Goal: Task Accomplishment & Management: Manage account settings

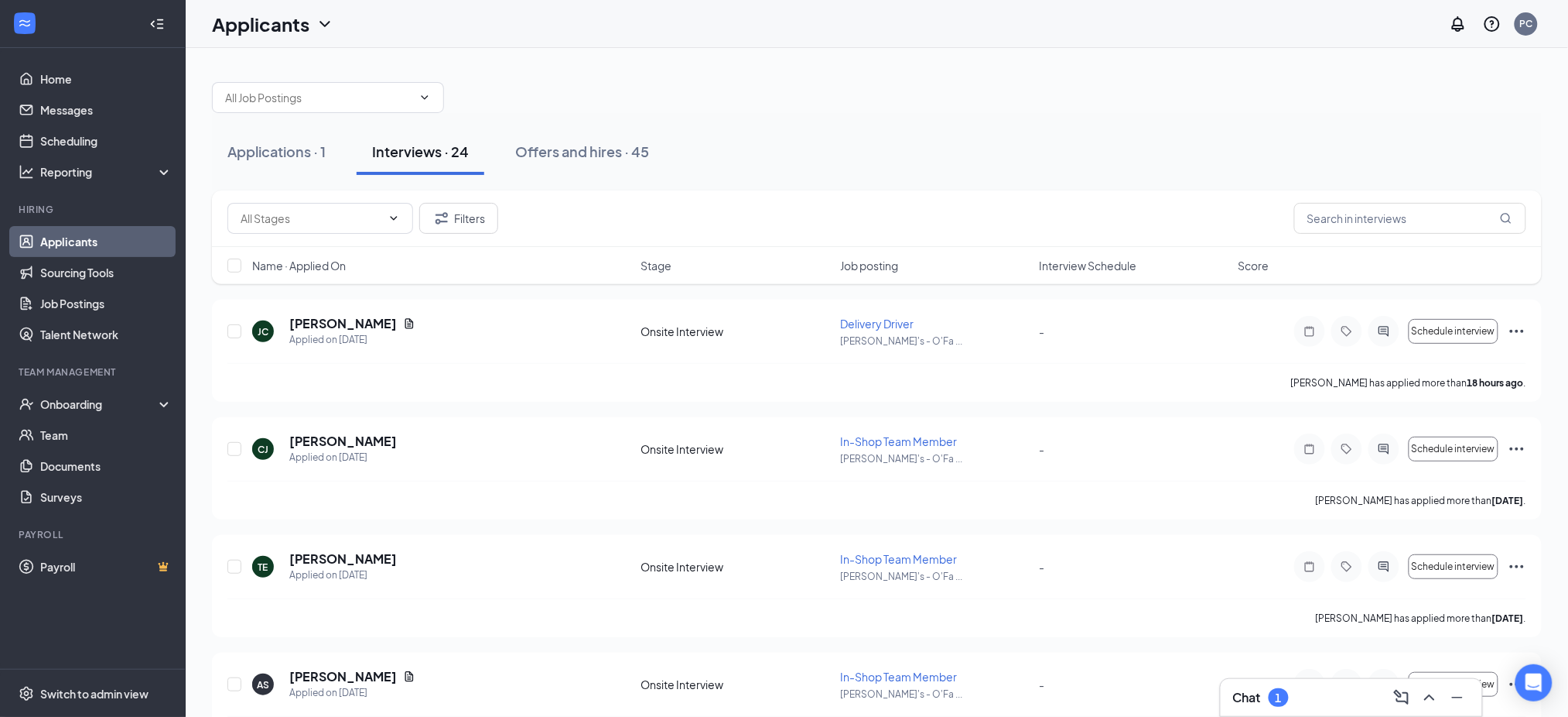
drag, startPoint x: 241, startPoint y: 156, endPoint x: 232, endPoint y: 239, distance: 83.5
click at [241, 156] on div "Applications · 1" at bounding box center [276, 150] width 98 height 19
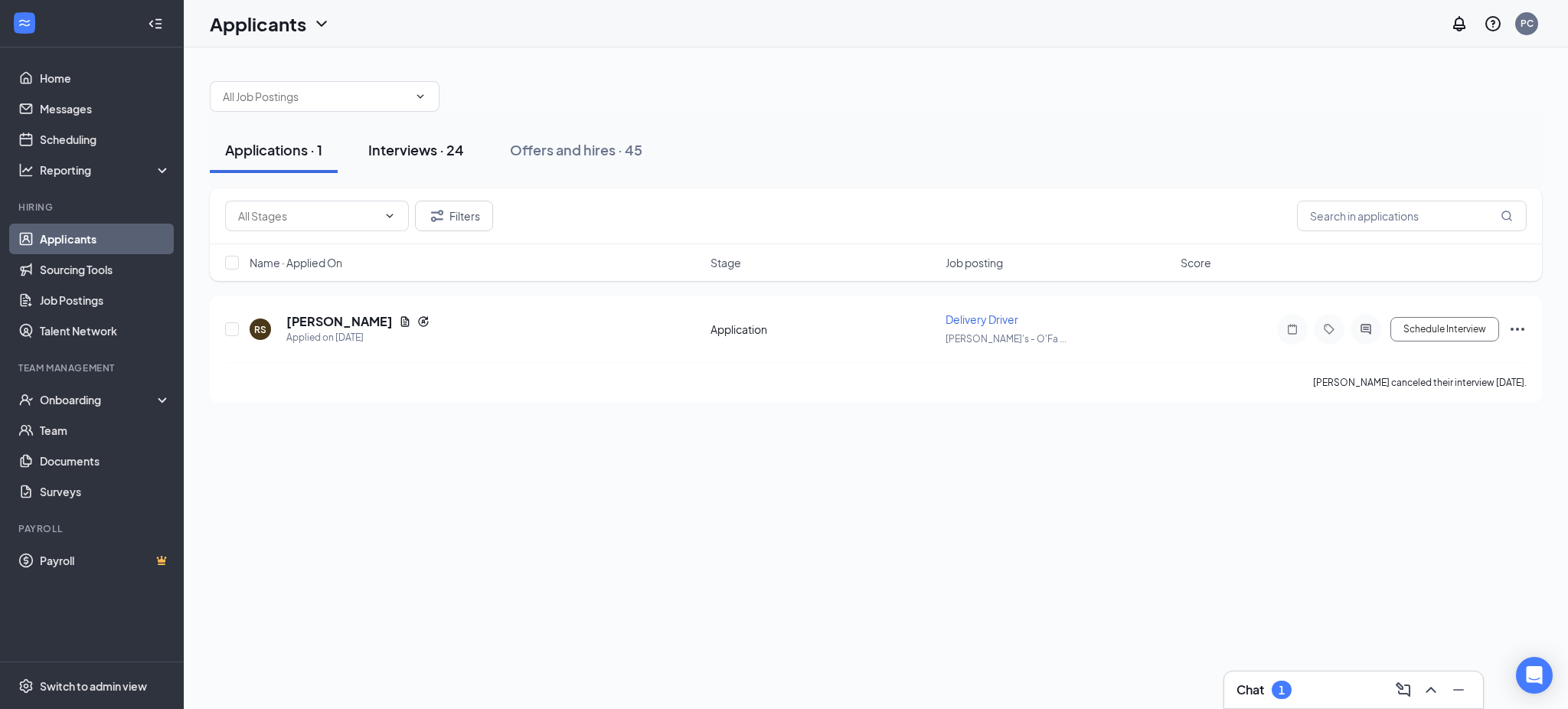
click at [446, 148] on div "Interviews · 24" at bounding box center [416, 149] width 96 height 19
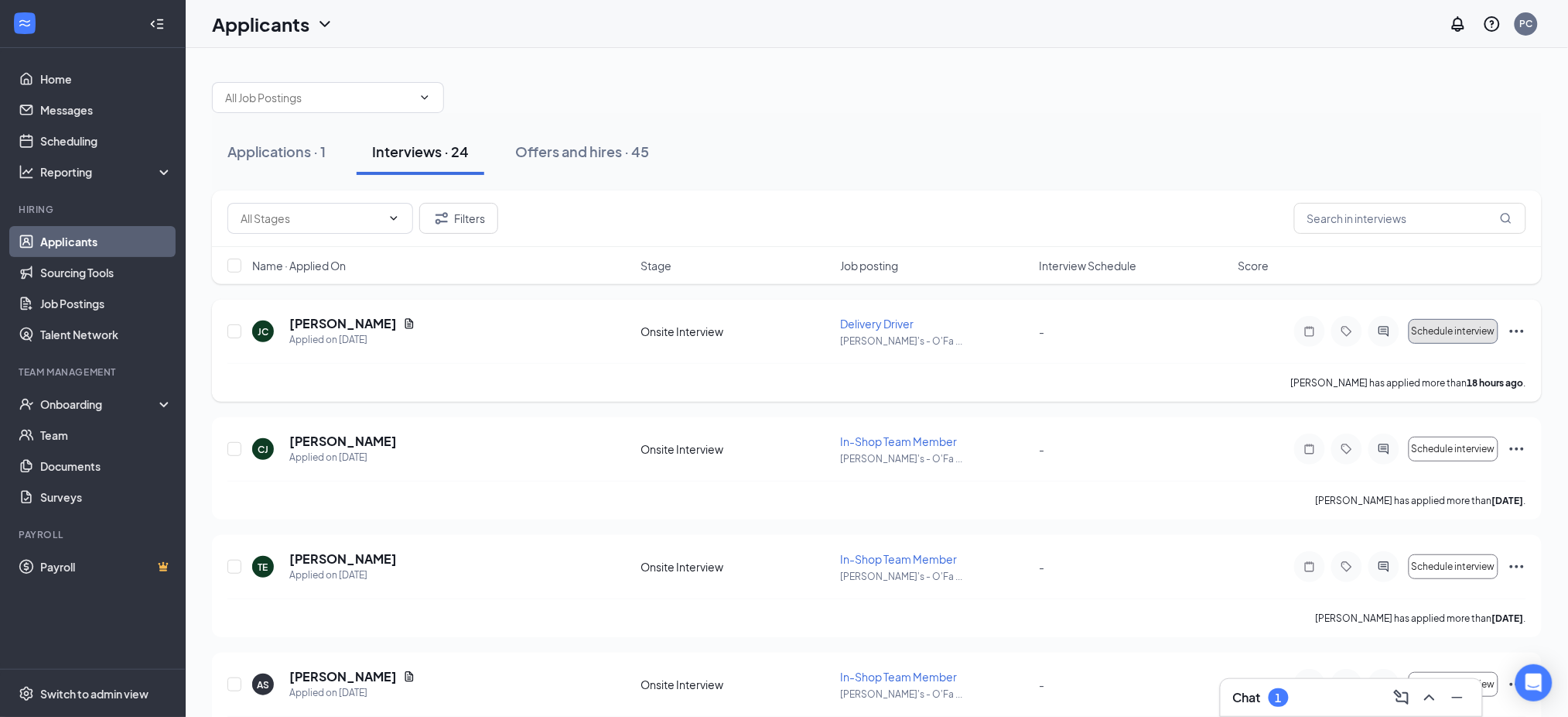
click at [1448, 341] on button "Schedule interview" at bounding box center [1453, 331] width 90 height 24
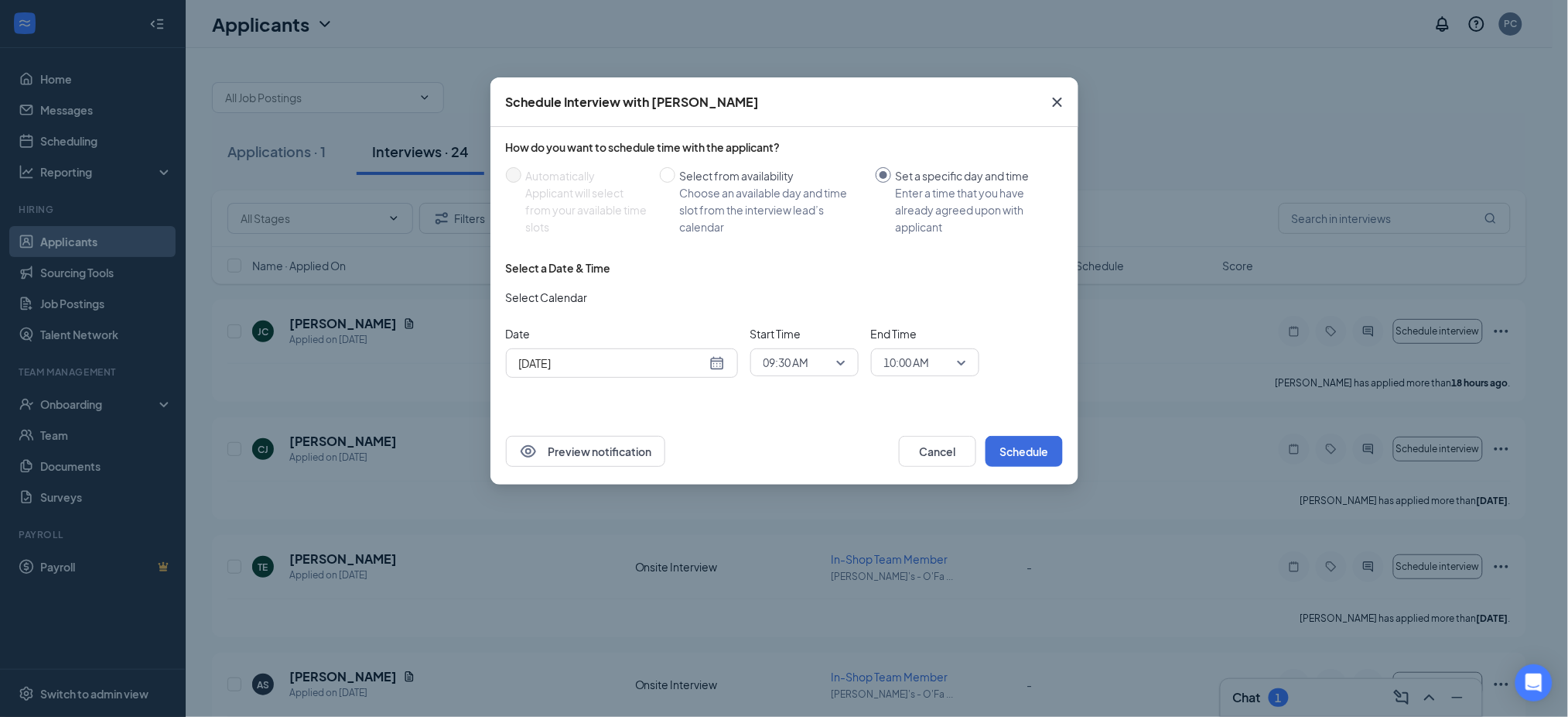
click at [839, 360] on span "09:30 AM" at bounding box center [804, 363] width 82 height 24
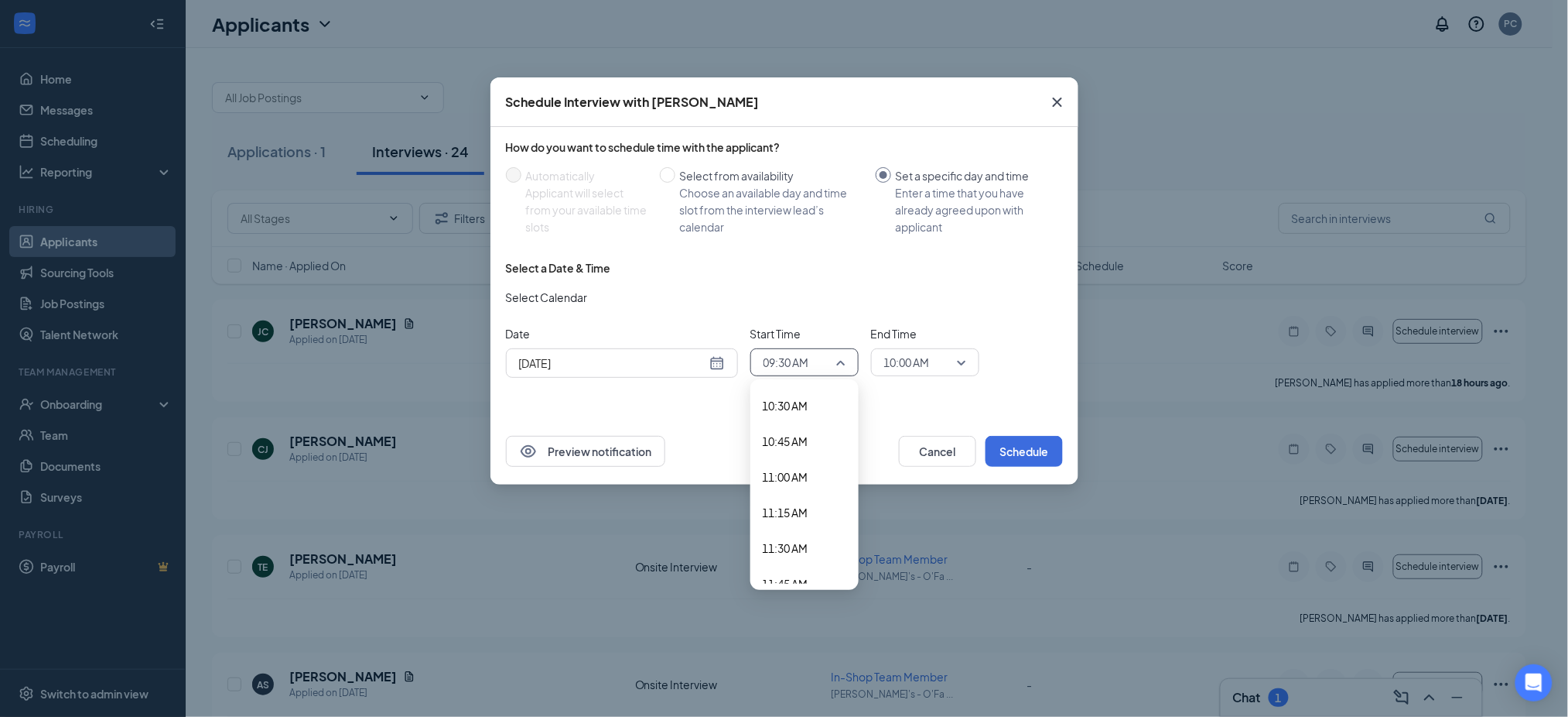
scroll to position [1502, 0]
click at [803, 466] on span "11:00 AM" at bounding box center [785, 470] width 45 height 17
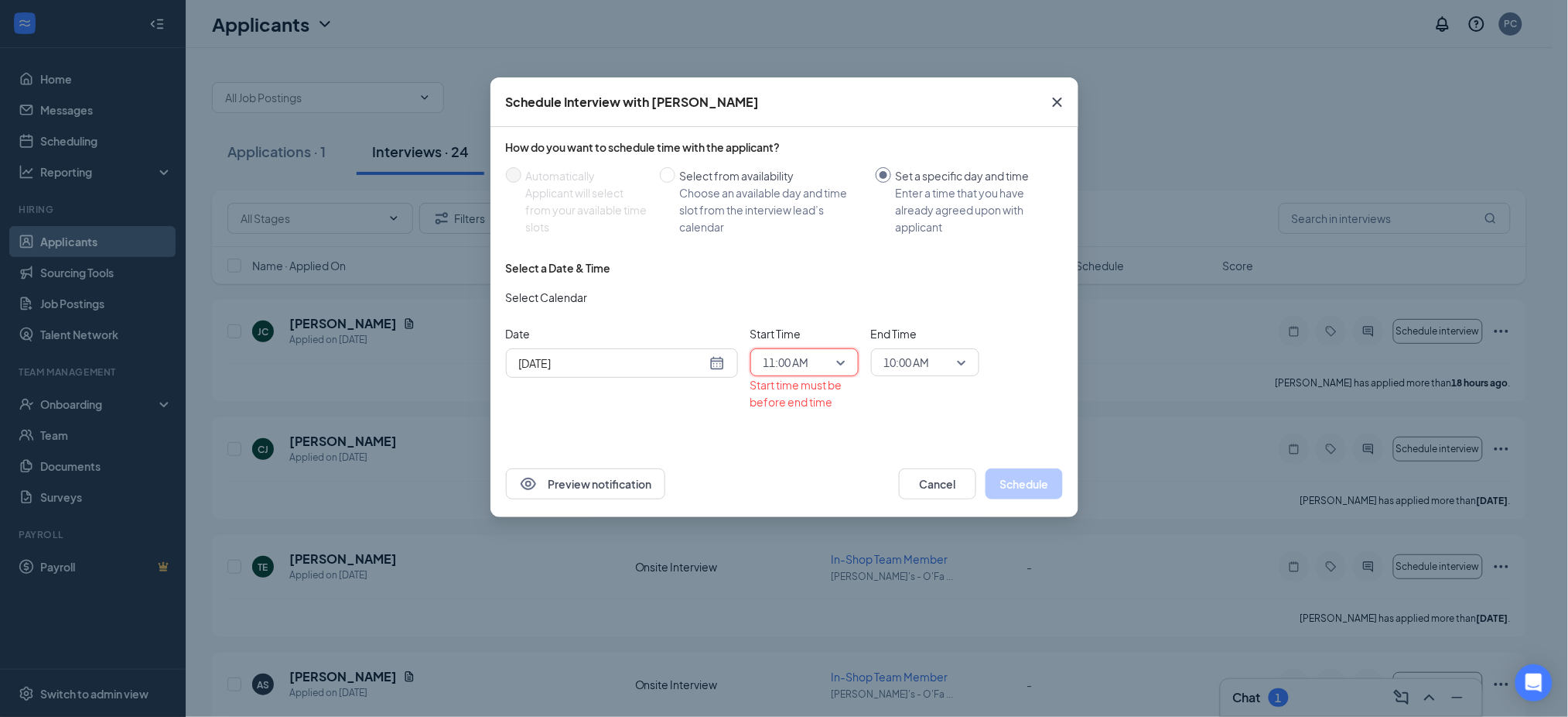
click at [949, 359] on span "10:00 AM" at bounding box center [918, 363] width 68 height 24
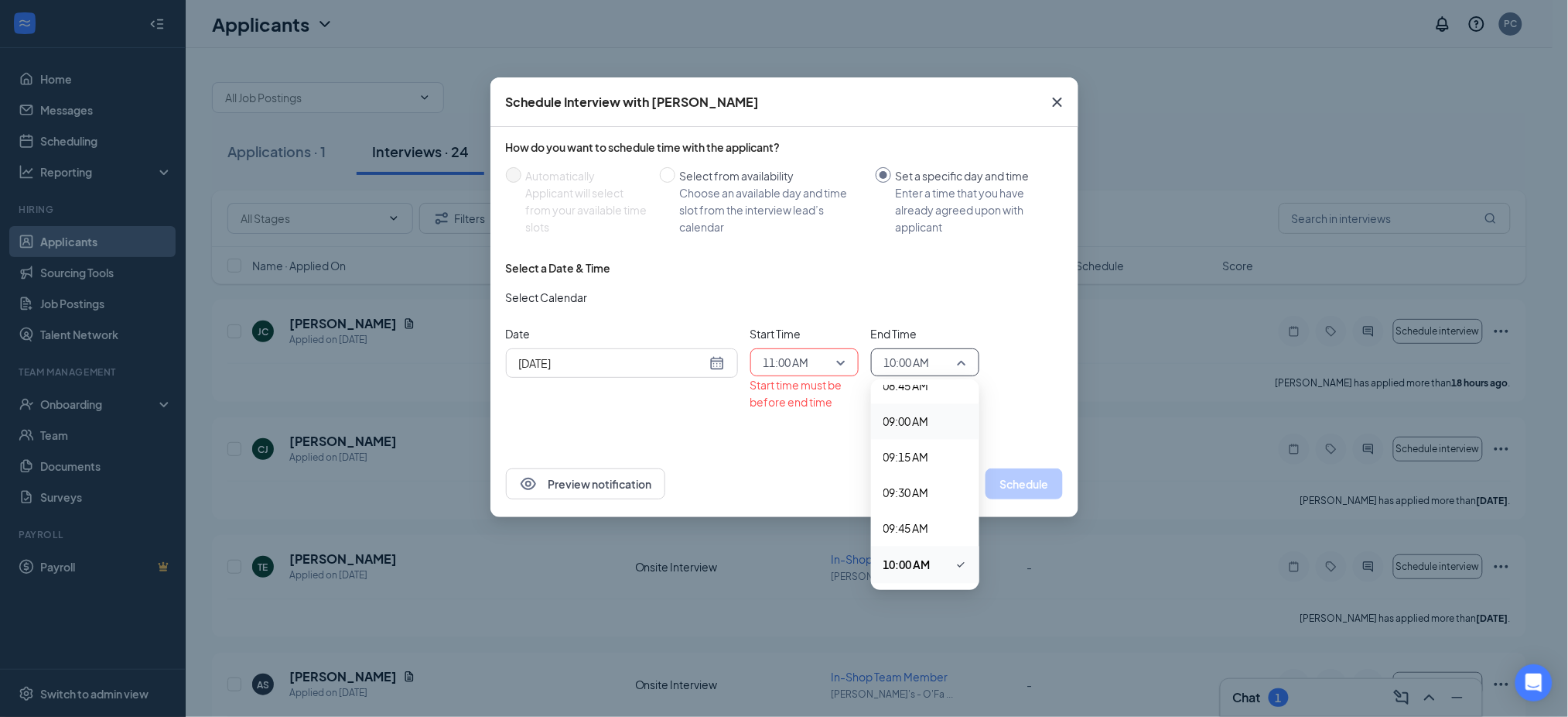
scroll to position [1469, 0]
click at [918, 533] on span "11:15 AM" at bounding box center [906, 538] width 45 height 17
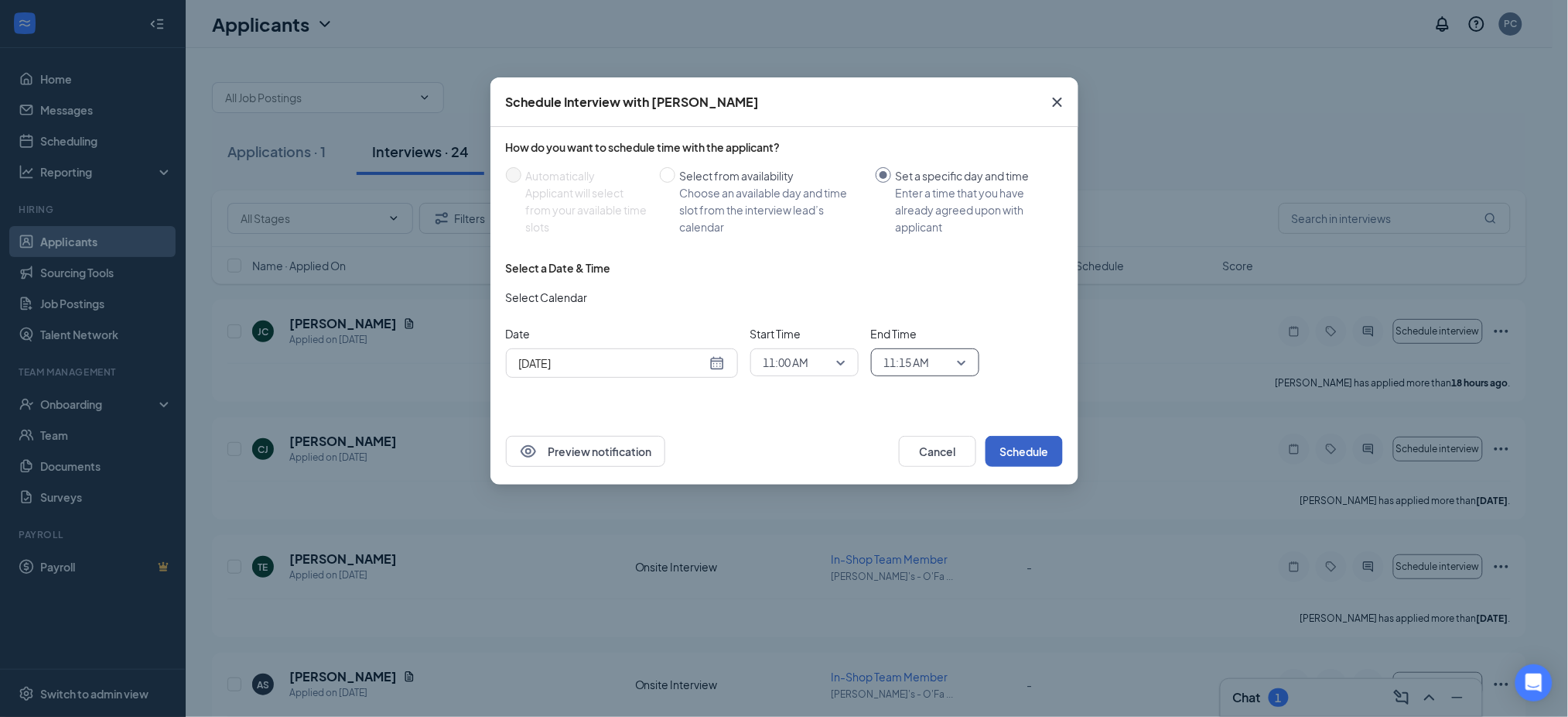
click at [1007, 452] on button "Schedule" at bounding box center [1024, 451] width 77 height 31
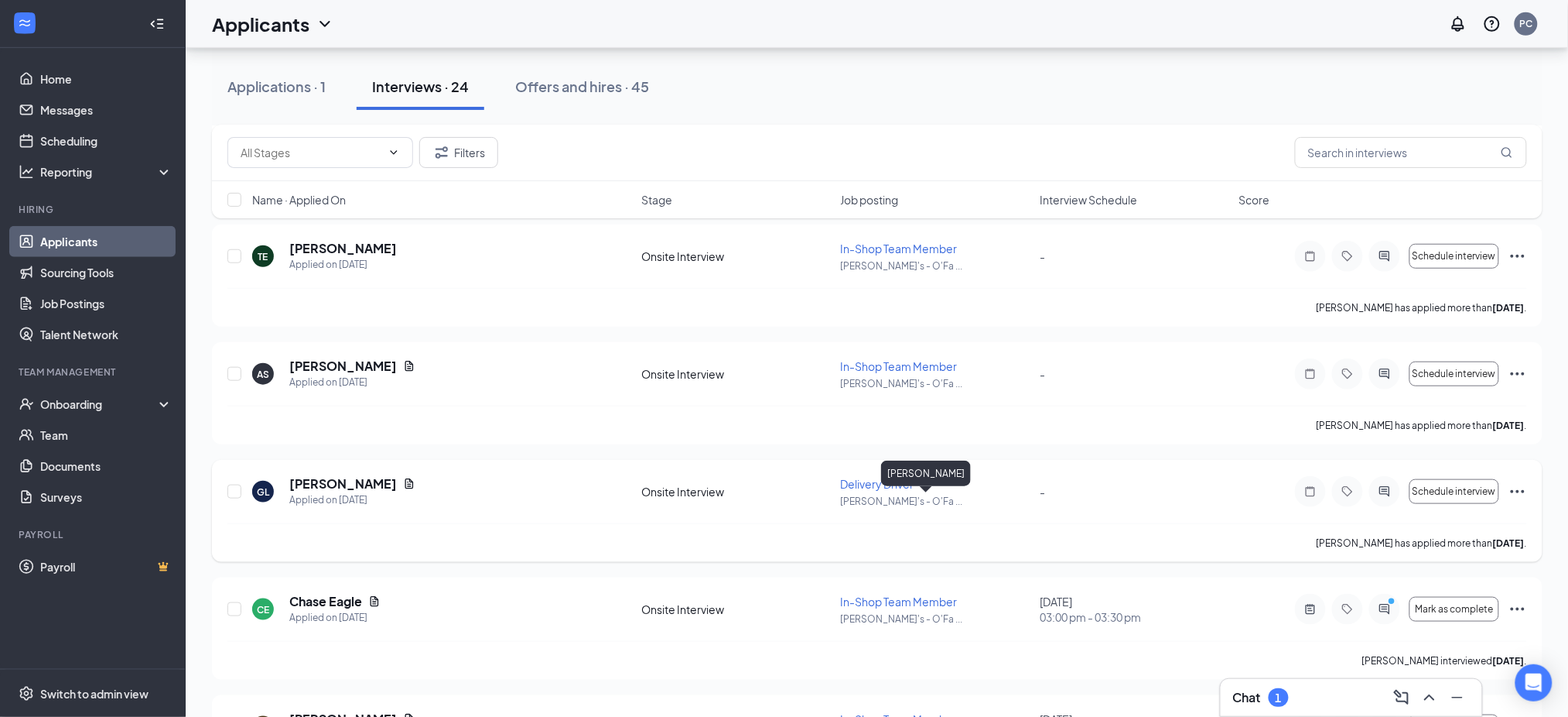
scroll to position [516, 0]
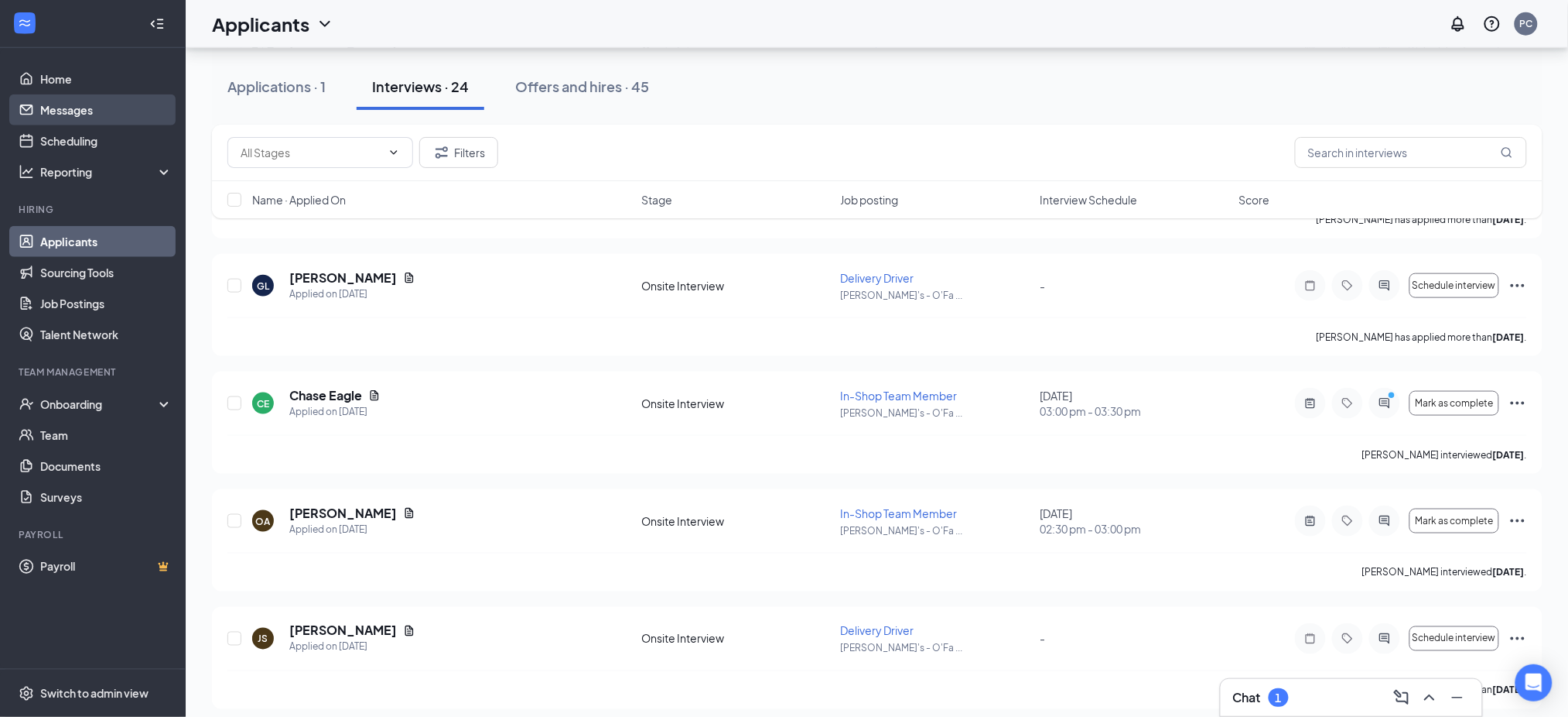
click at [93, 112] on link "Messages" at bounding box center [106, 110] width 132 height 31
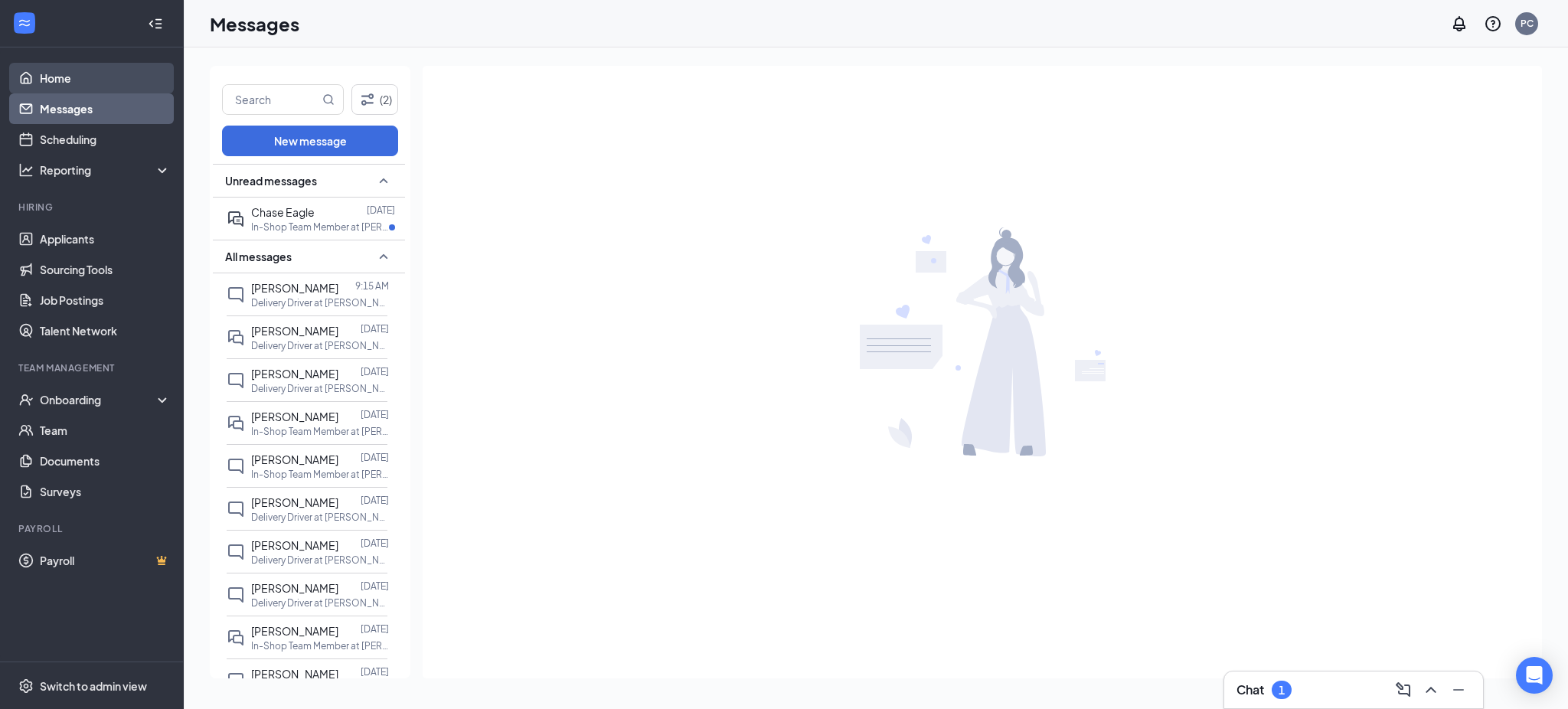
click at [71, 78] on link "Home" at bounding box center [105, 78] width 131 height 30
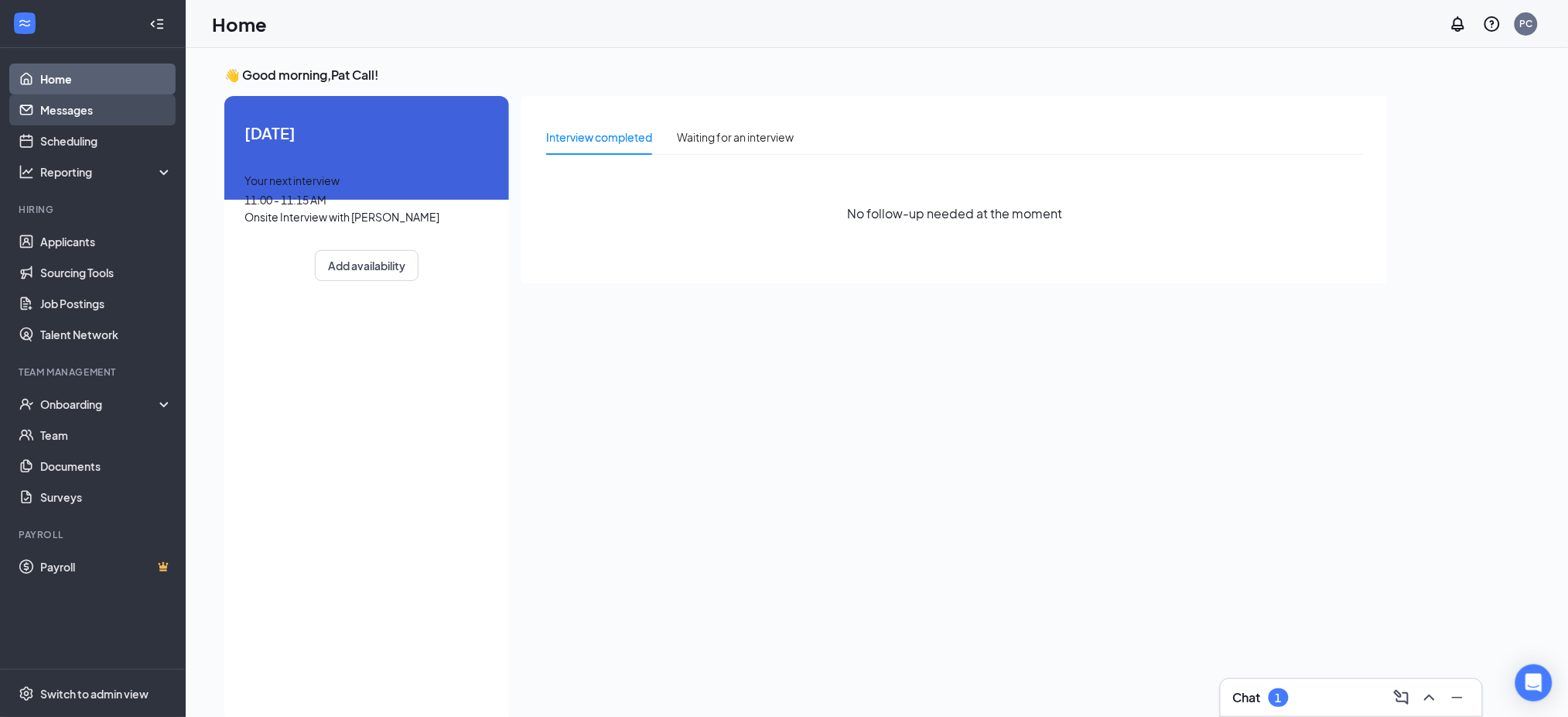
click at [65, 111] on link "Messages" at bounding box center [106, 110] width 132 height 31
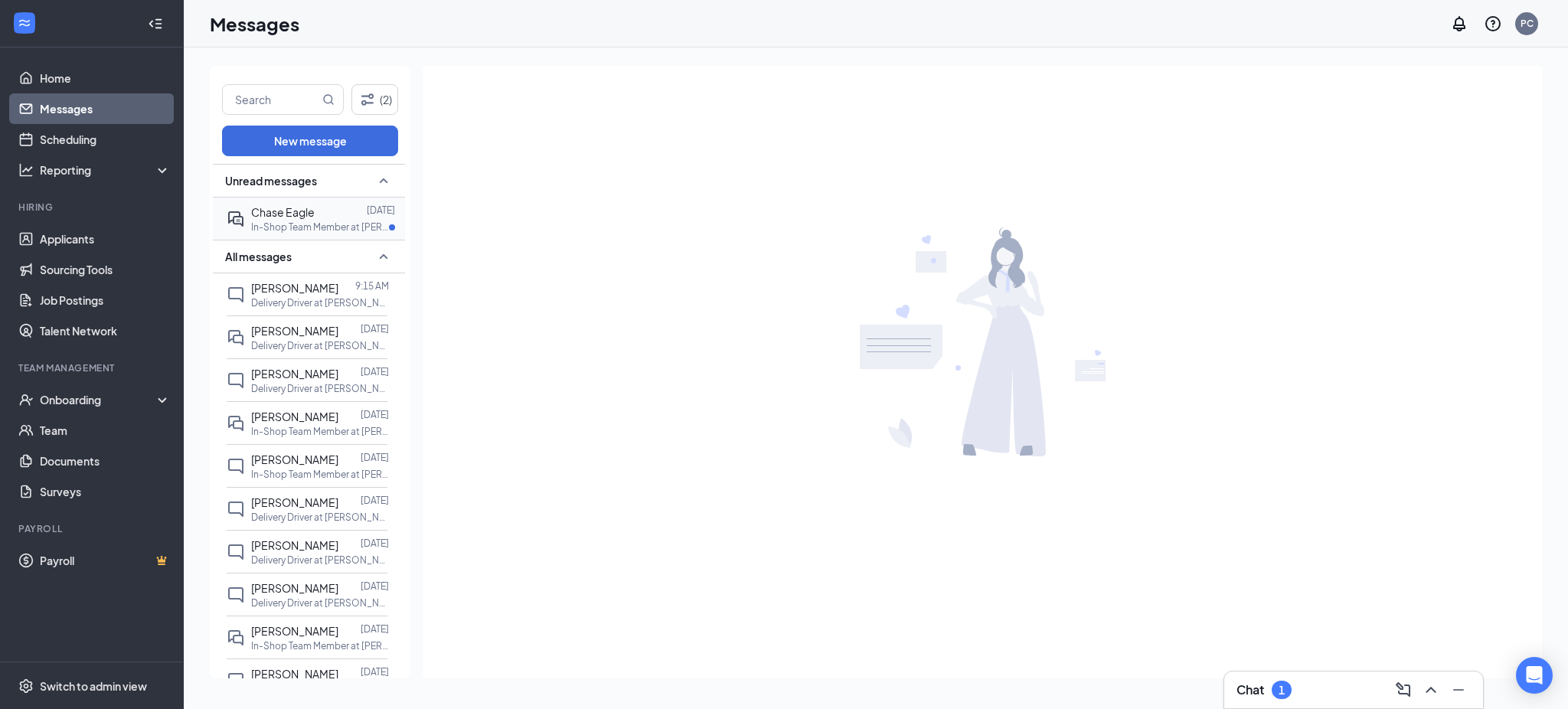
click at [297, 206] on span "Chase Eagle" at bounding box center [282, 212] width 64 height 13
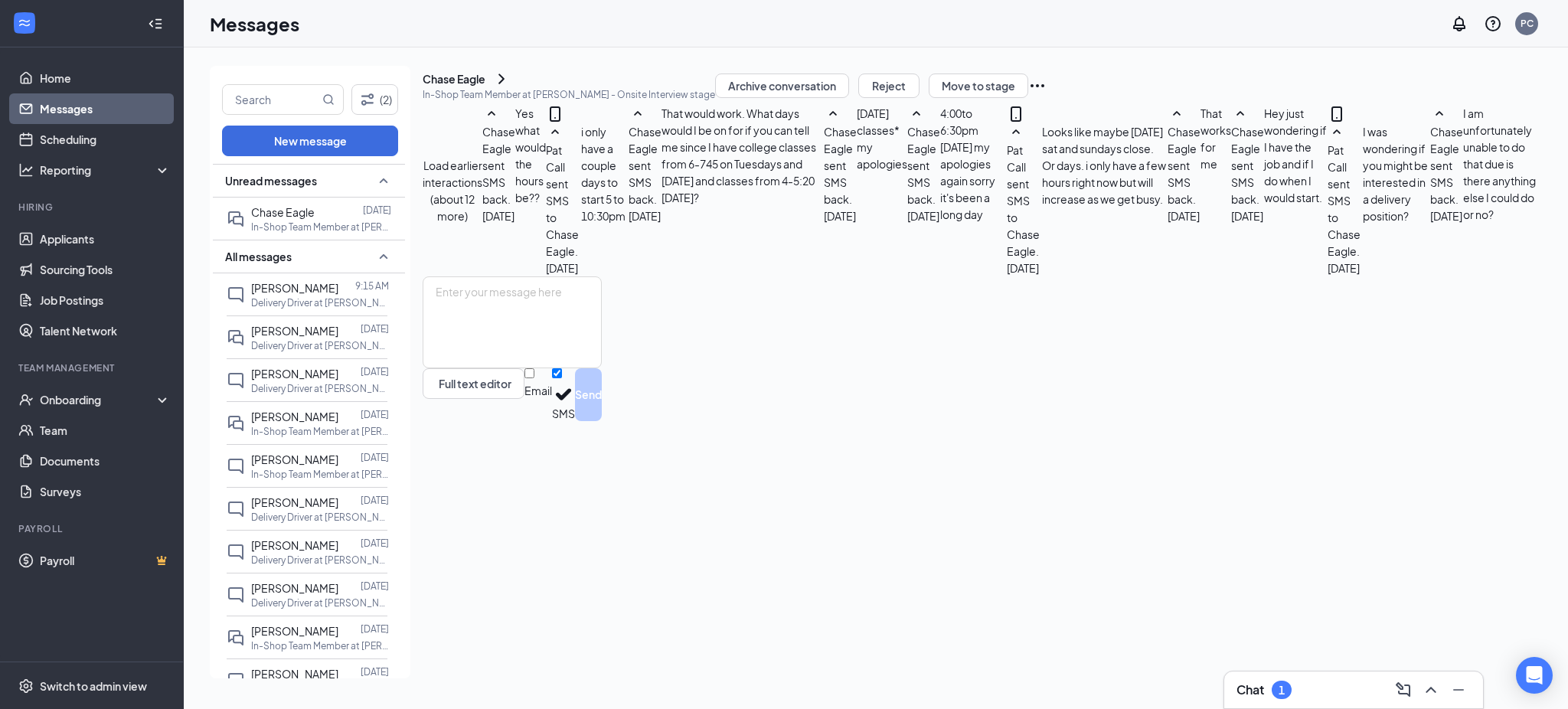
scroll to position [506, 0]
click at [565, 368] on textarea at bounding box center [512, 322] width 179 height 91
type textarea "y"
type textarea "Just hired someone for that so In-shop sandwich maker. What hours were you avai…"
click at [602, 421] on button "Send" at bounding box center [588, 394] width 27 height 53
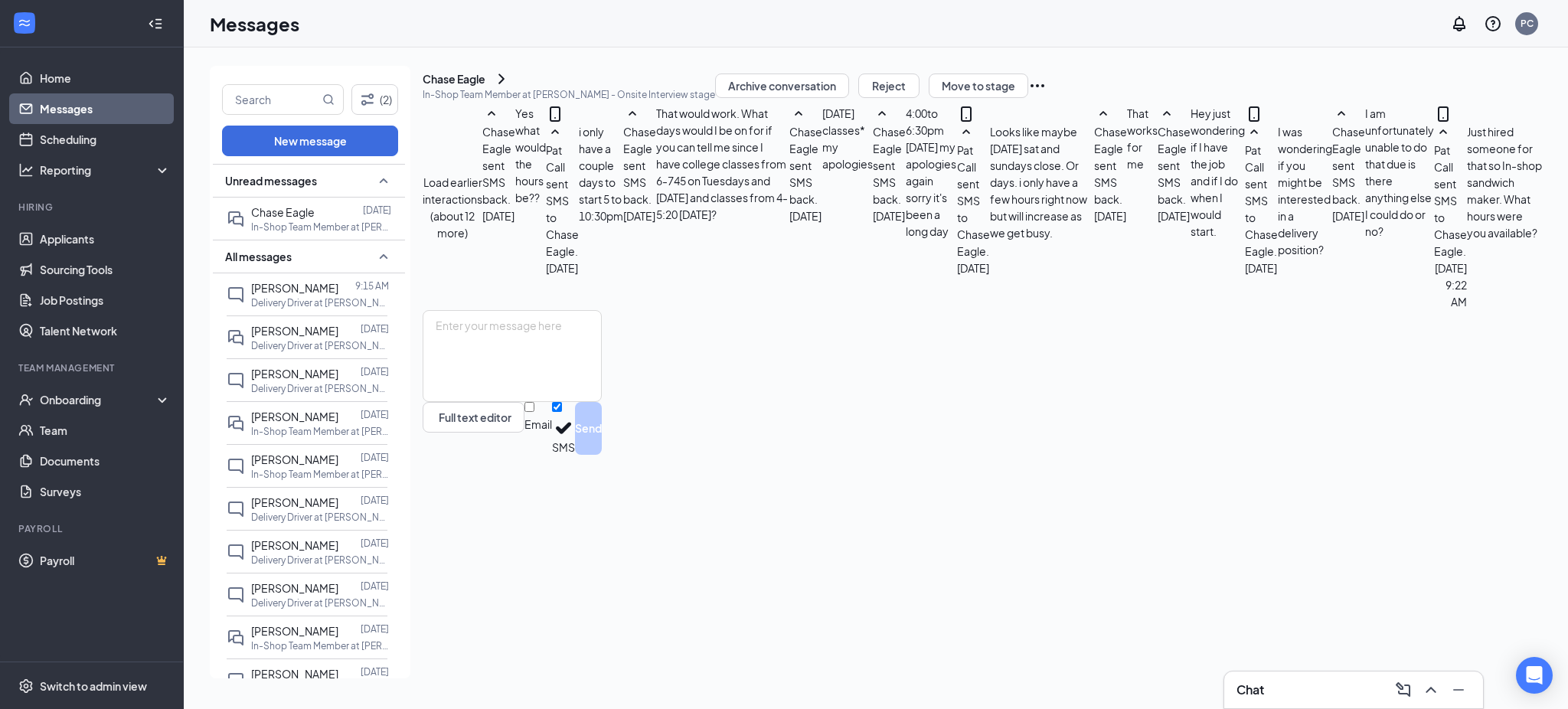
scroll to position [590, 0]
click at [65, 134] on link "Scheduling" at bounding box center [105, 139] width 131 height 30
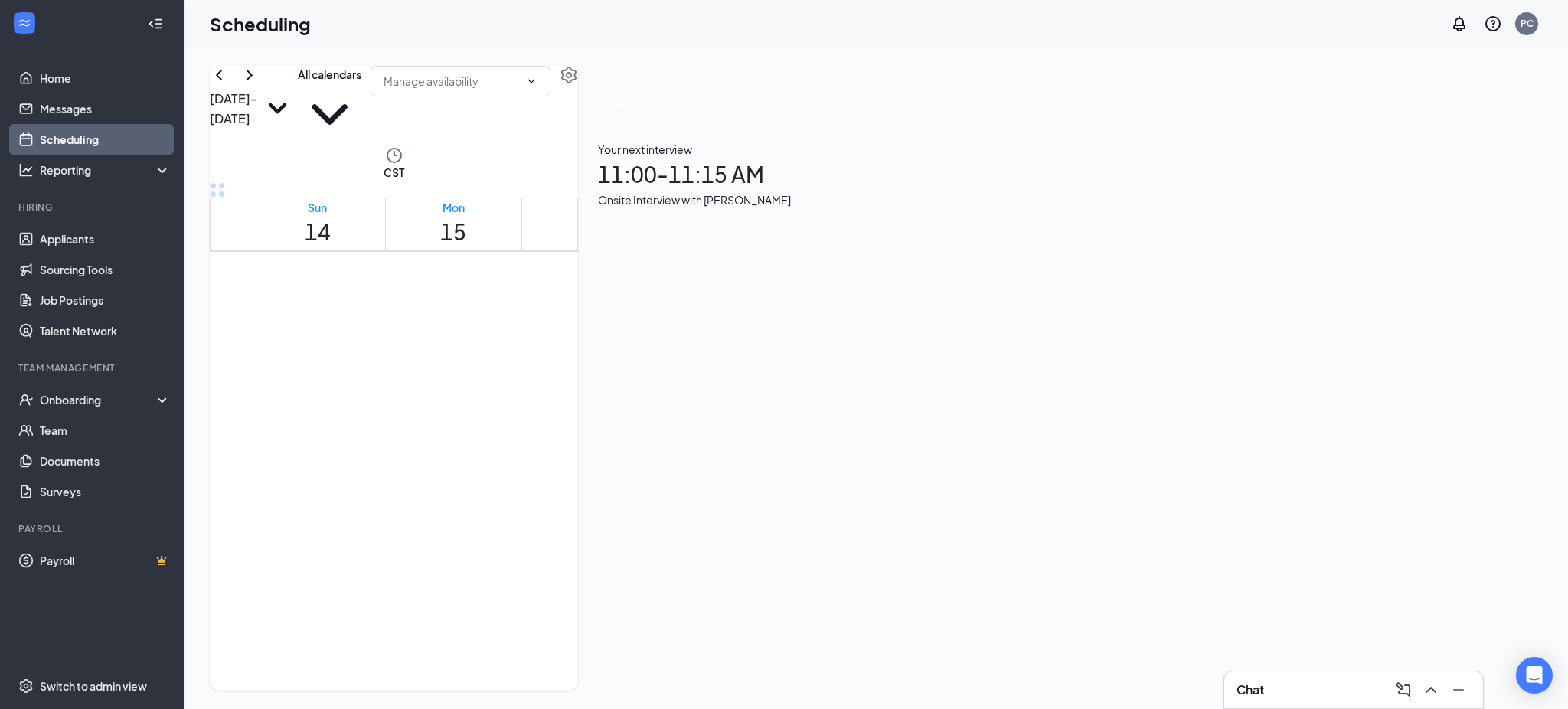
scroll to position [1365, 0]
click at [89, 296] on link "Job Postings" at bounding box center [105, 300] width 131 height 30
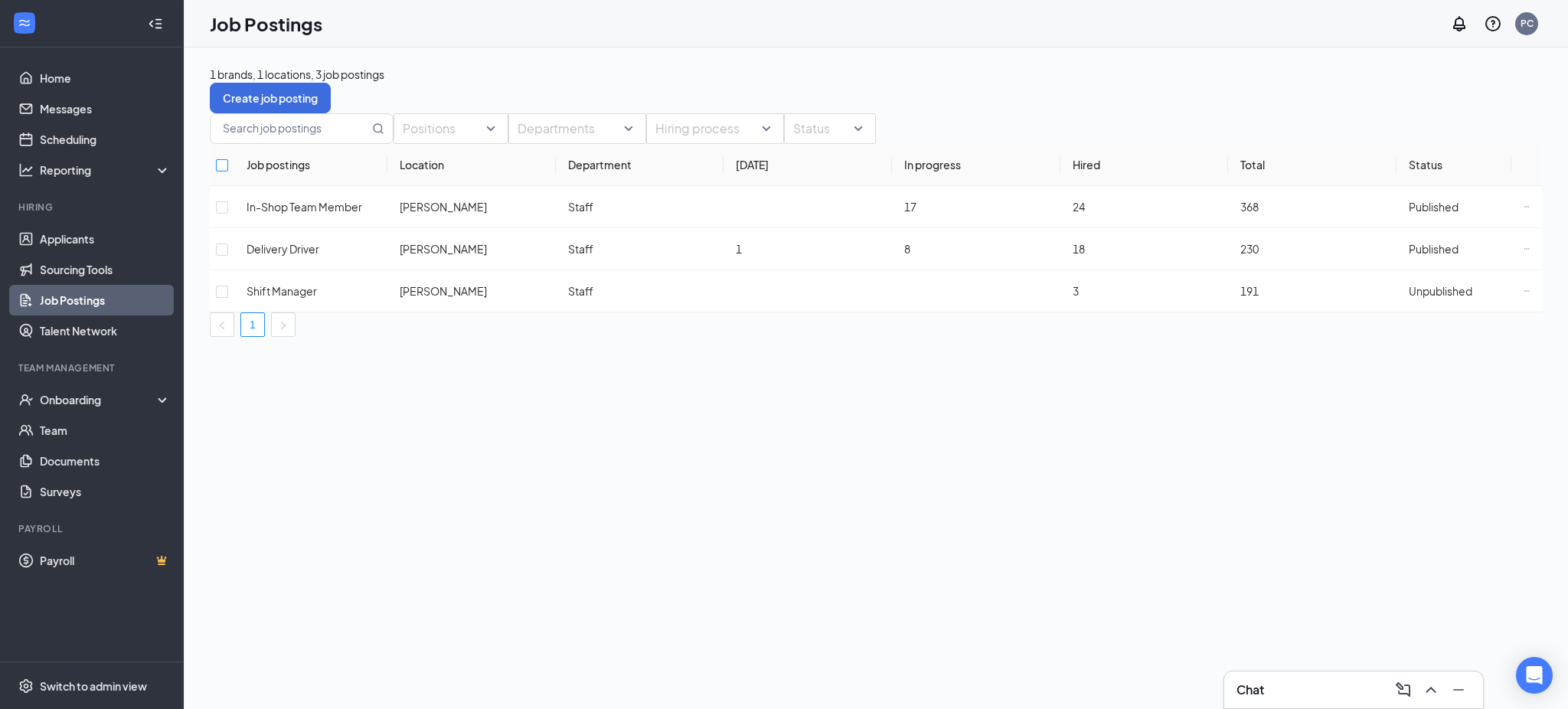
click at [228, 171] on input "Select all" at bounding box center [222, 166] width 13 height 13
checkbox input "true"
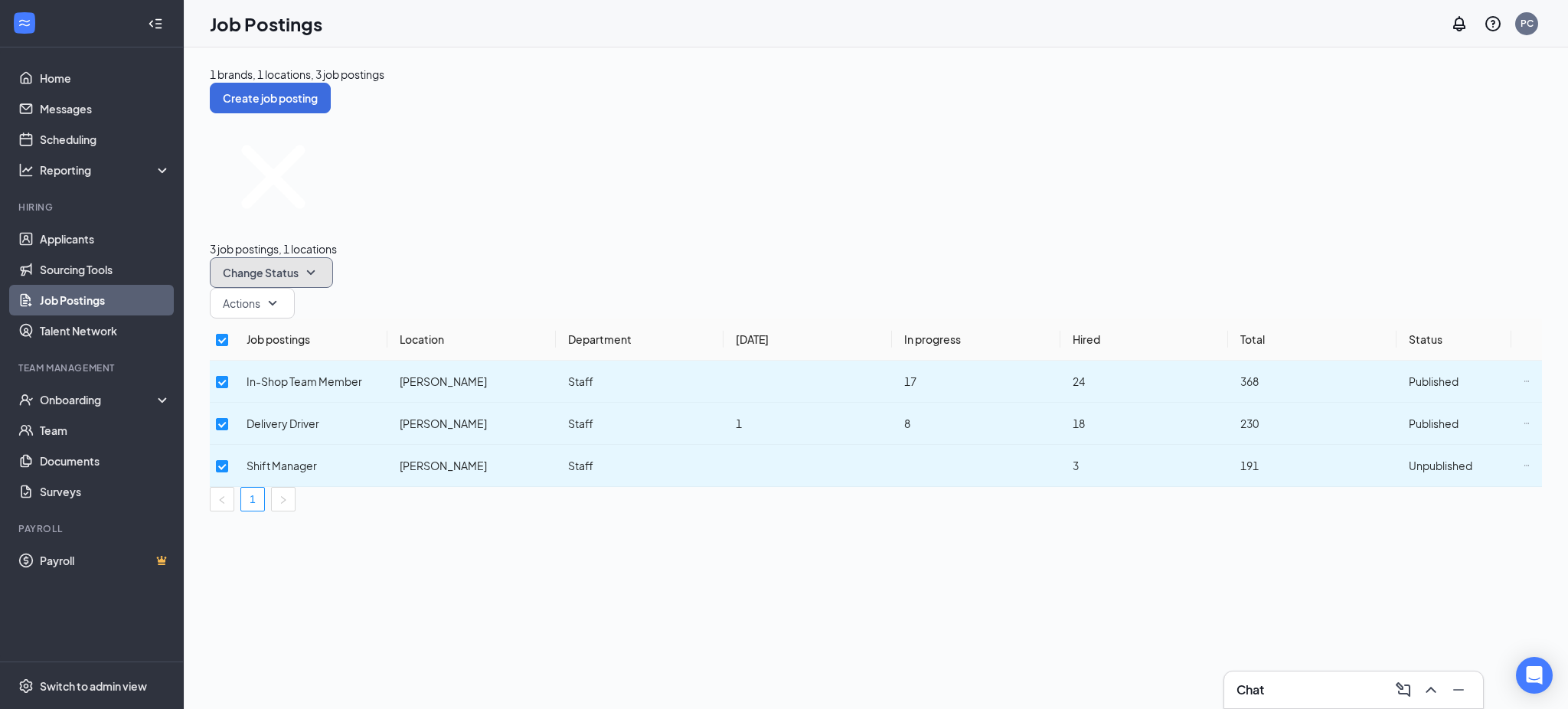
click at [333, 257] on button "Change Status" at bounding box center [271, 272] width 123 height 30
click at [443, 195] on div "Publish" at bounding box center [452, 186] width 123 height 17
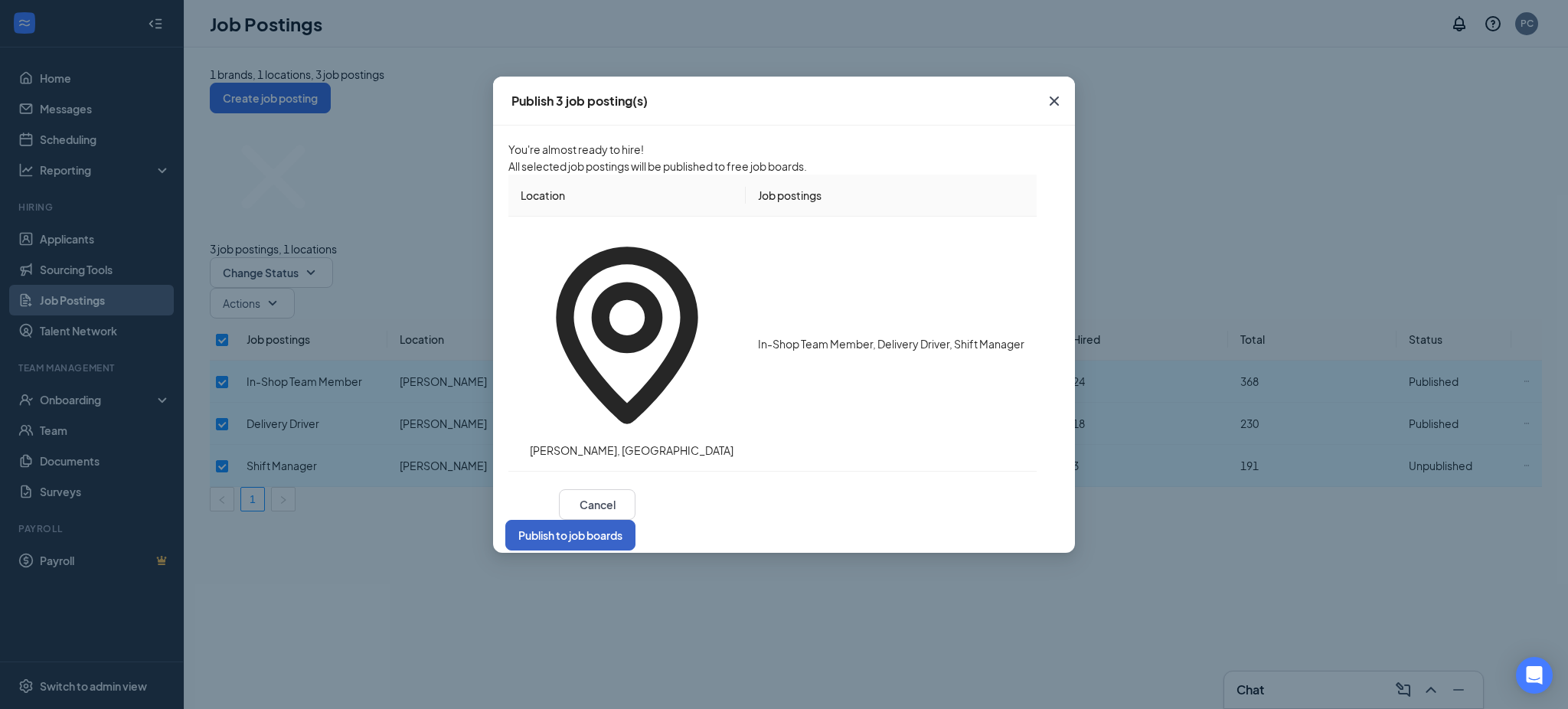
click at [636, 520] on button "Publish to job boards" at bounding box center [570, 535] width 130 height 30
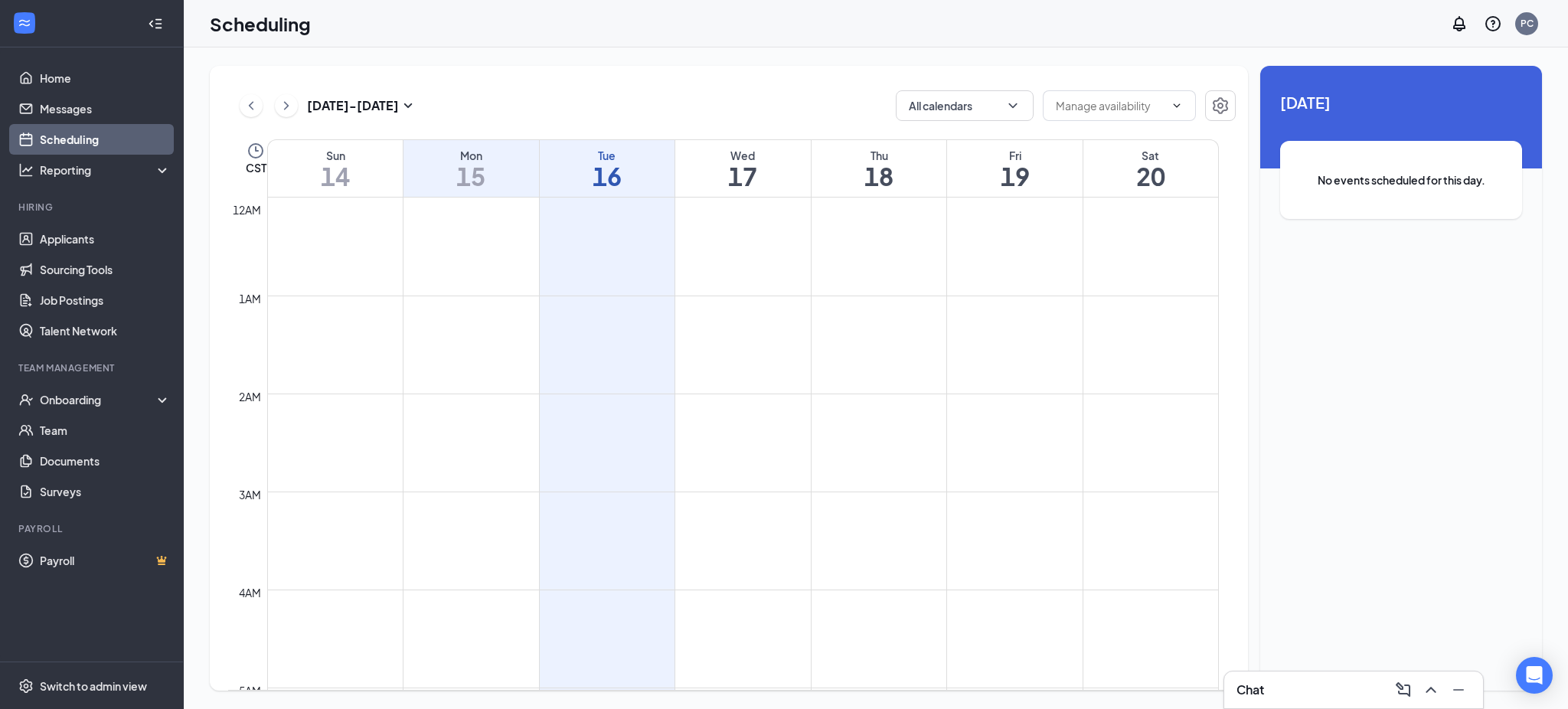
scroll to position [1263, 0]
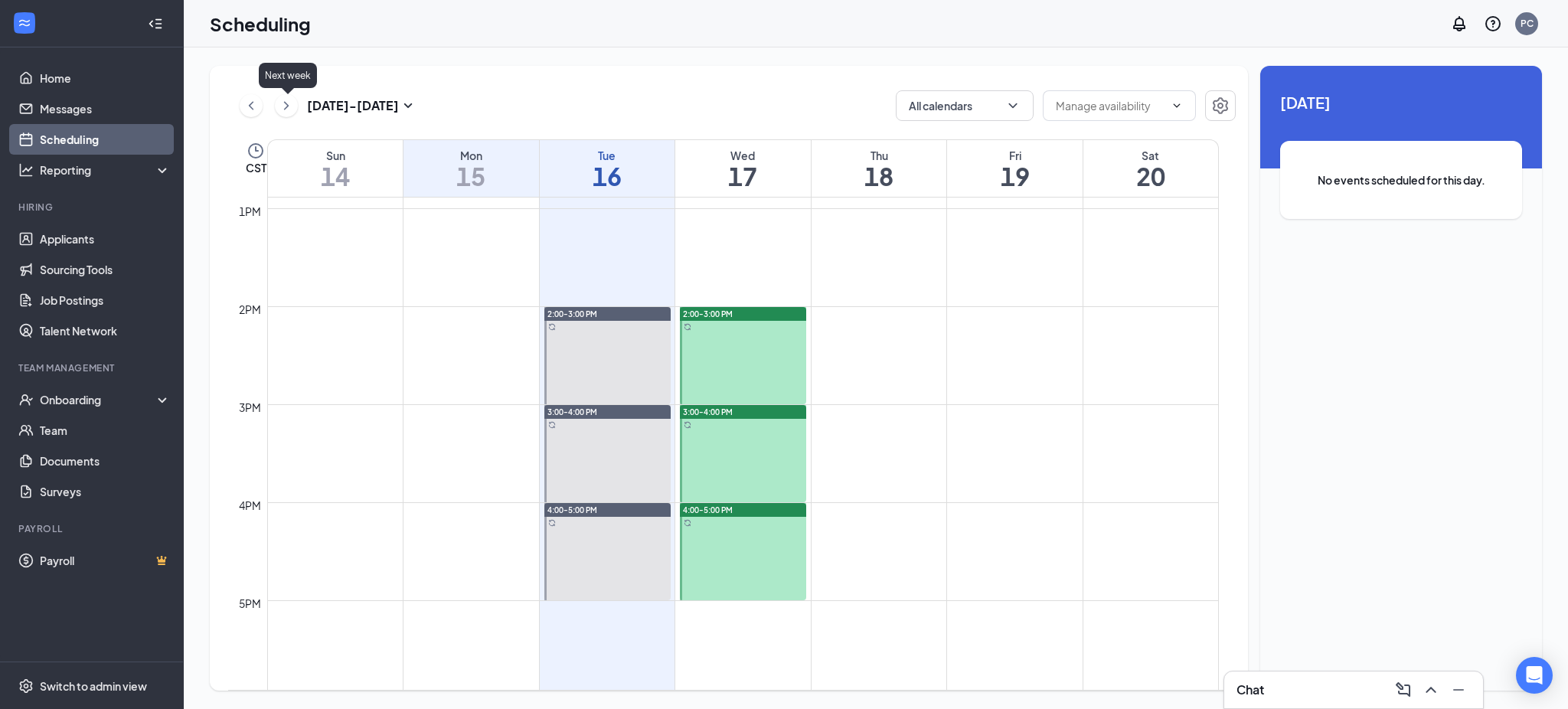
click at [281, 104] on icon "ChevronRight" at bounding box center [286, 106] width 15 height 18
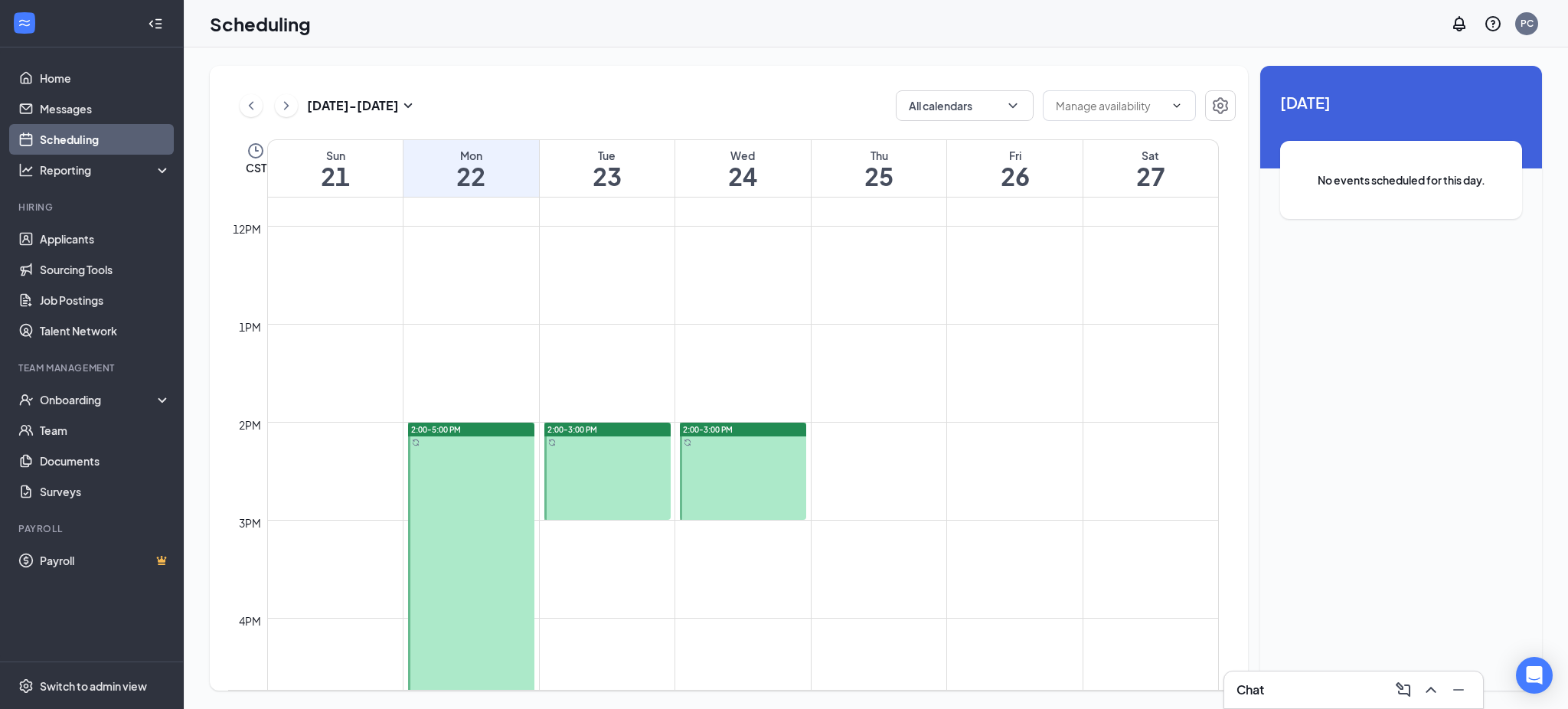
scroll to position [1161, 0]
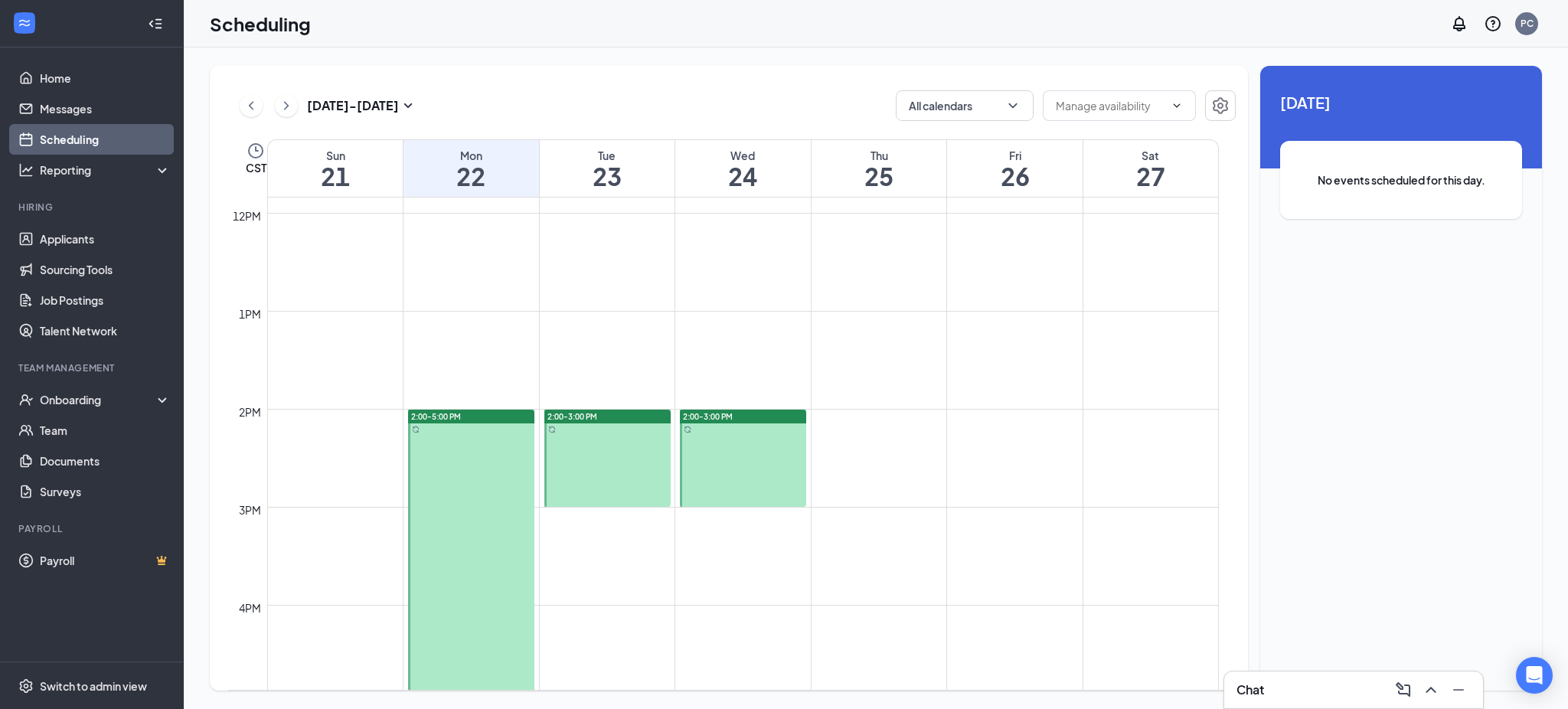
click at [463, 413] on div "2:00-5:00 PM" at bounding box center [471, 416] width 126 height 13
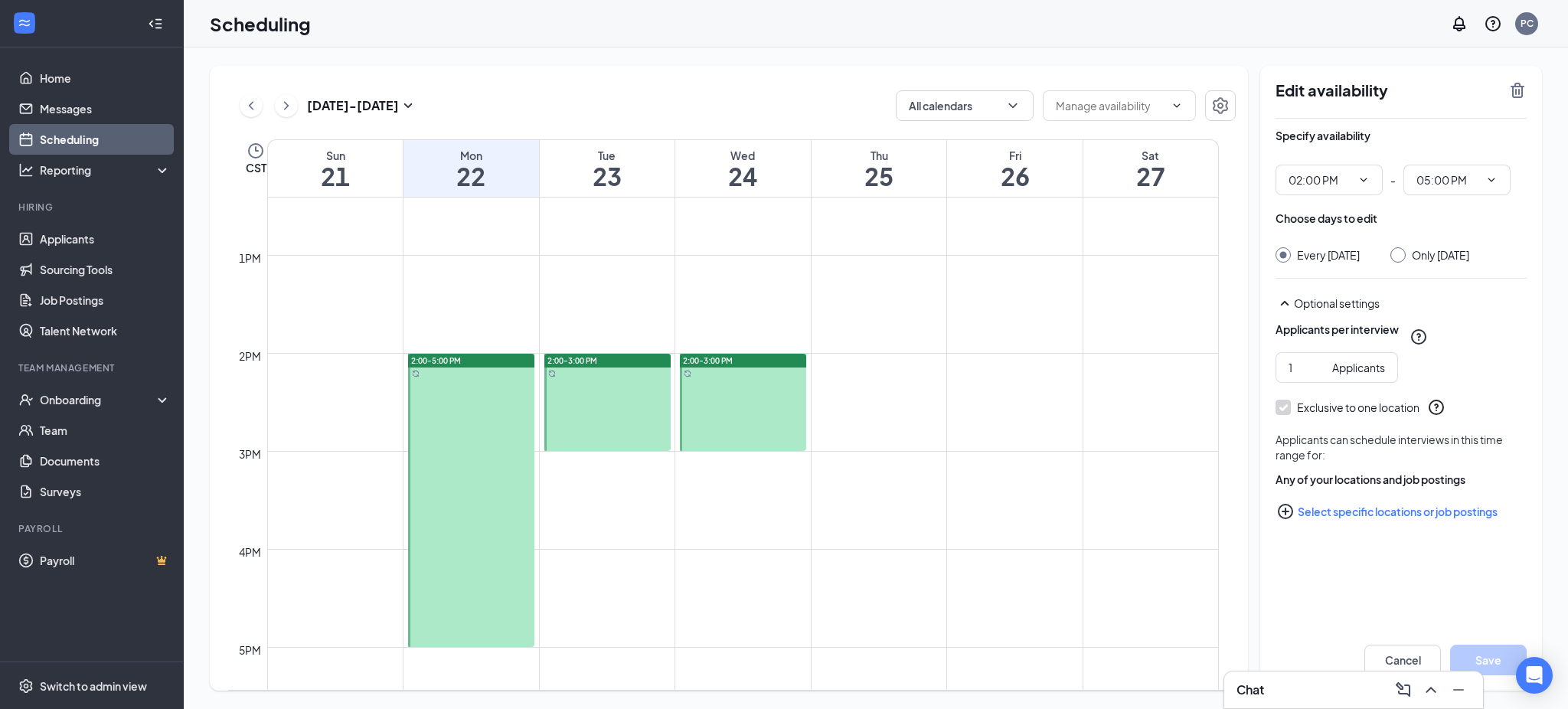
scroll to position [1365, 0]
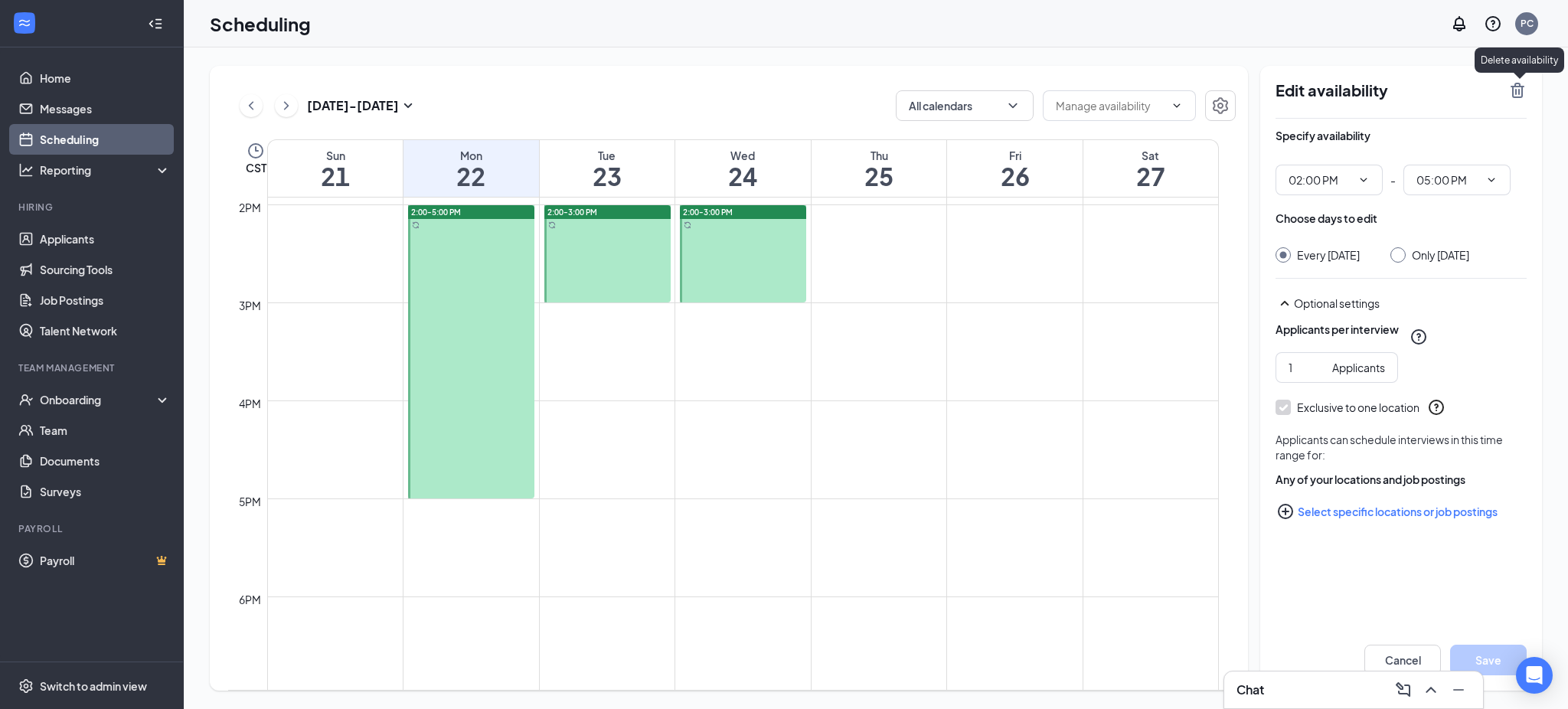
click at [1512, 91] on icon "TrashOutline" at bounding box center [1517, 91] width 18 height 18
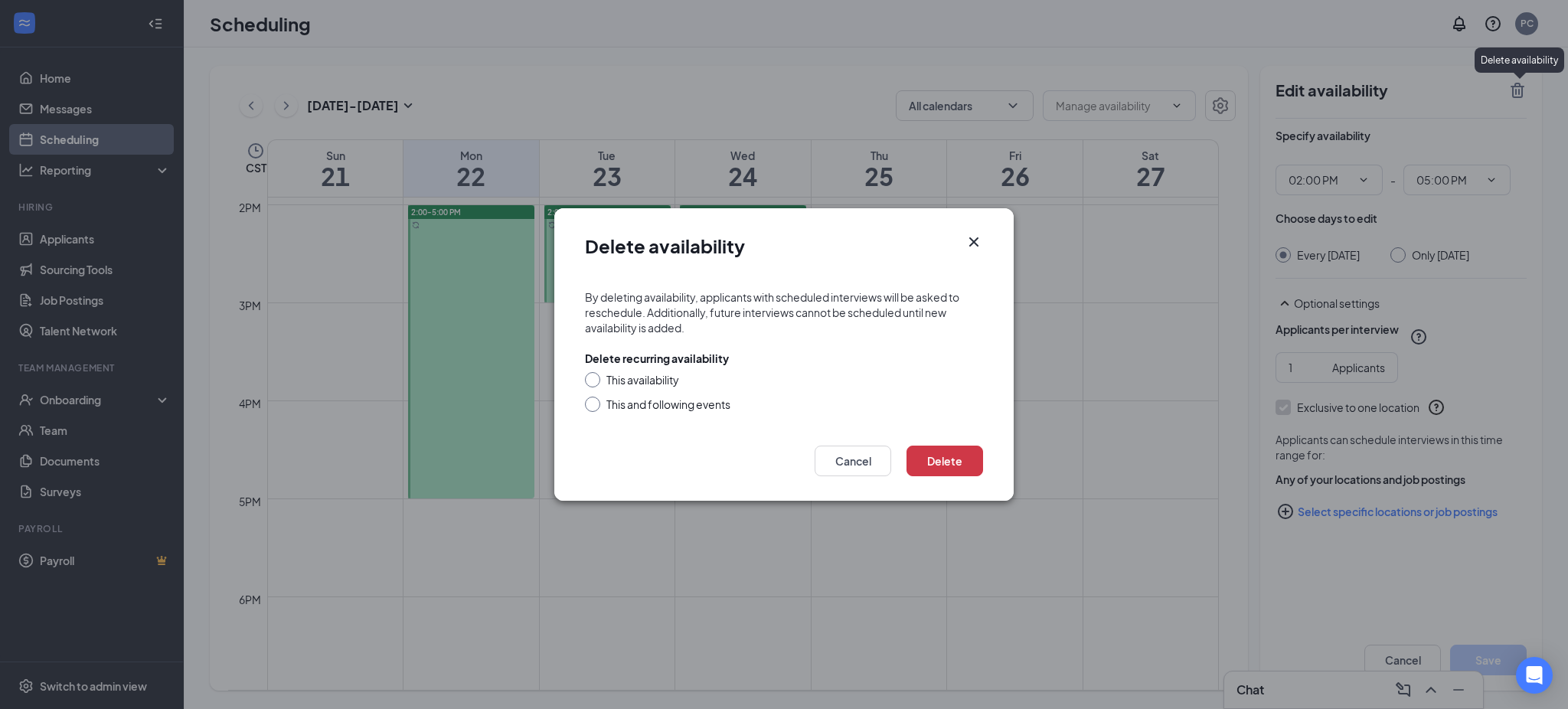
click at [590, 409] on div at bounding box center [592, 403] width 15 height 15
click at [590, 406] on input "This and following events" at bounding box center [590, 402] width 11 height 11
radio input "true"
click at [929, 461] on button "Delete" at bounding box center [944, 461] width 76 height 30
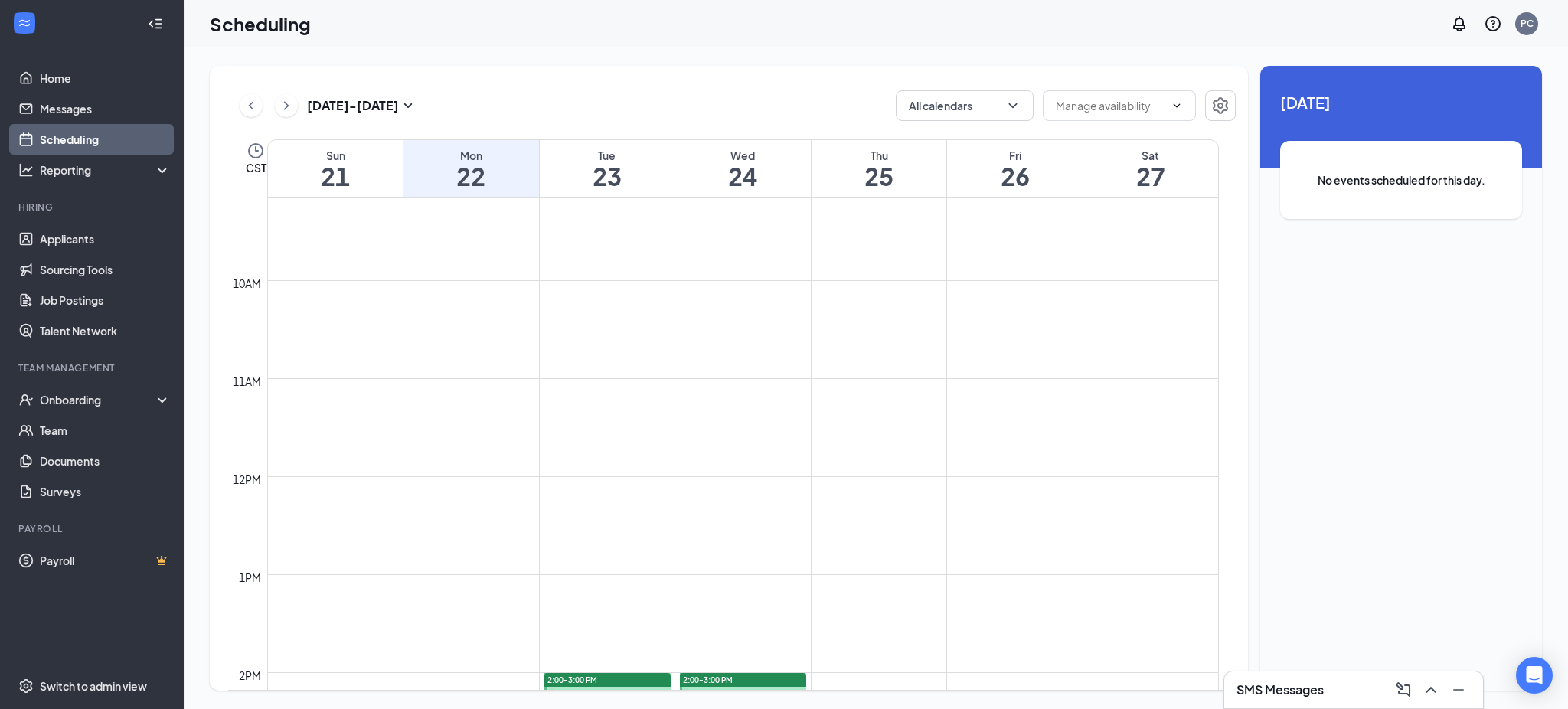
scroll to position [1161, 0]
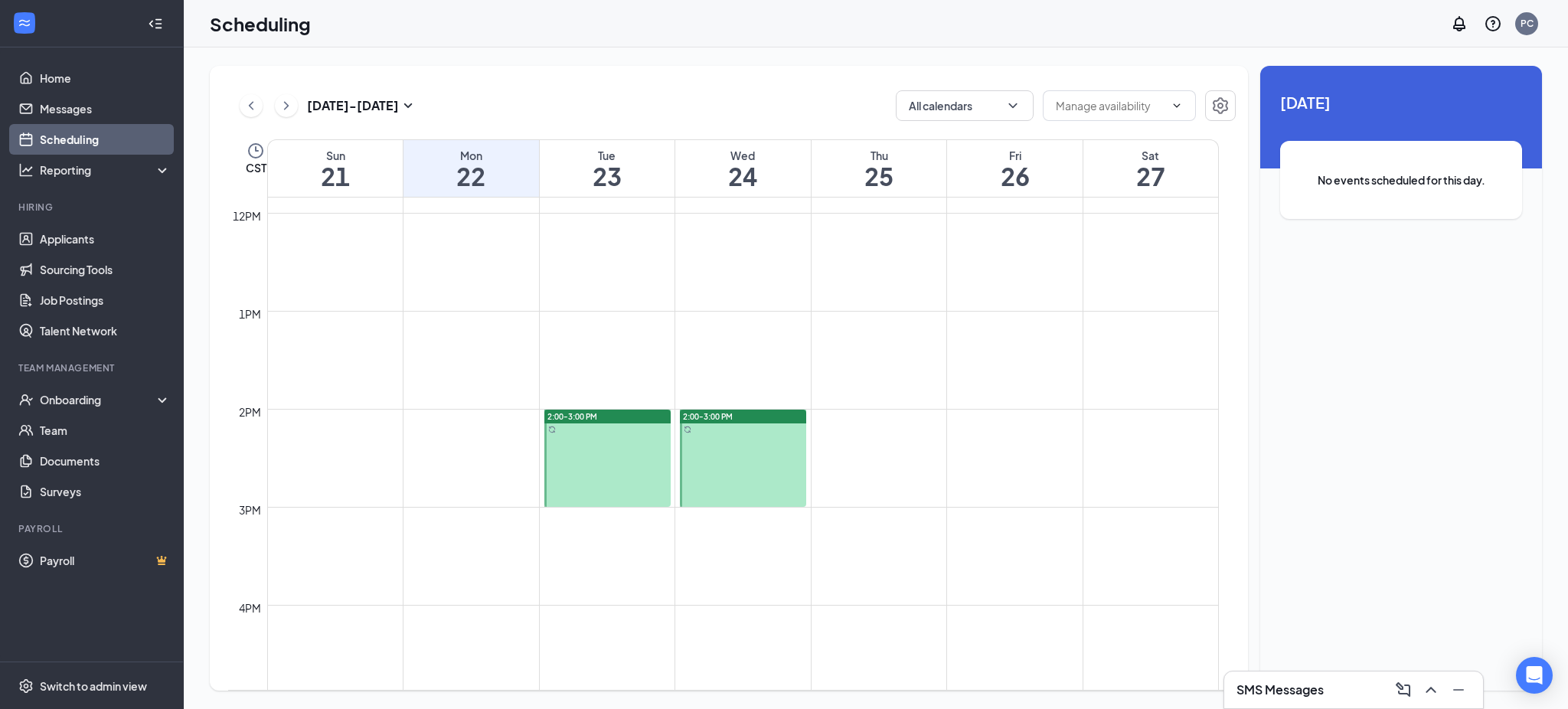
click at [569, 413] on span "2:00-3:00 PM" at bounding box center [573, 417] width 50 height 11
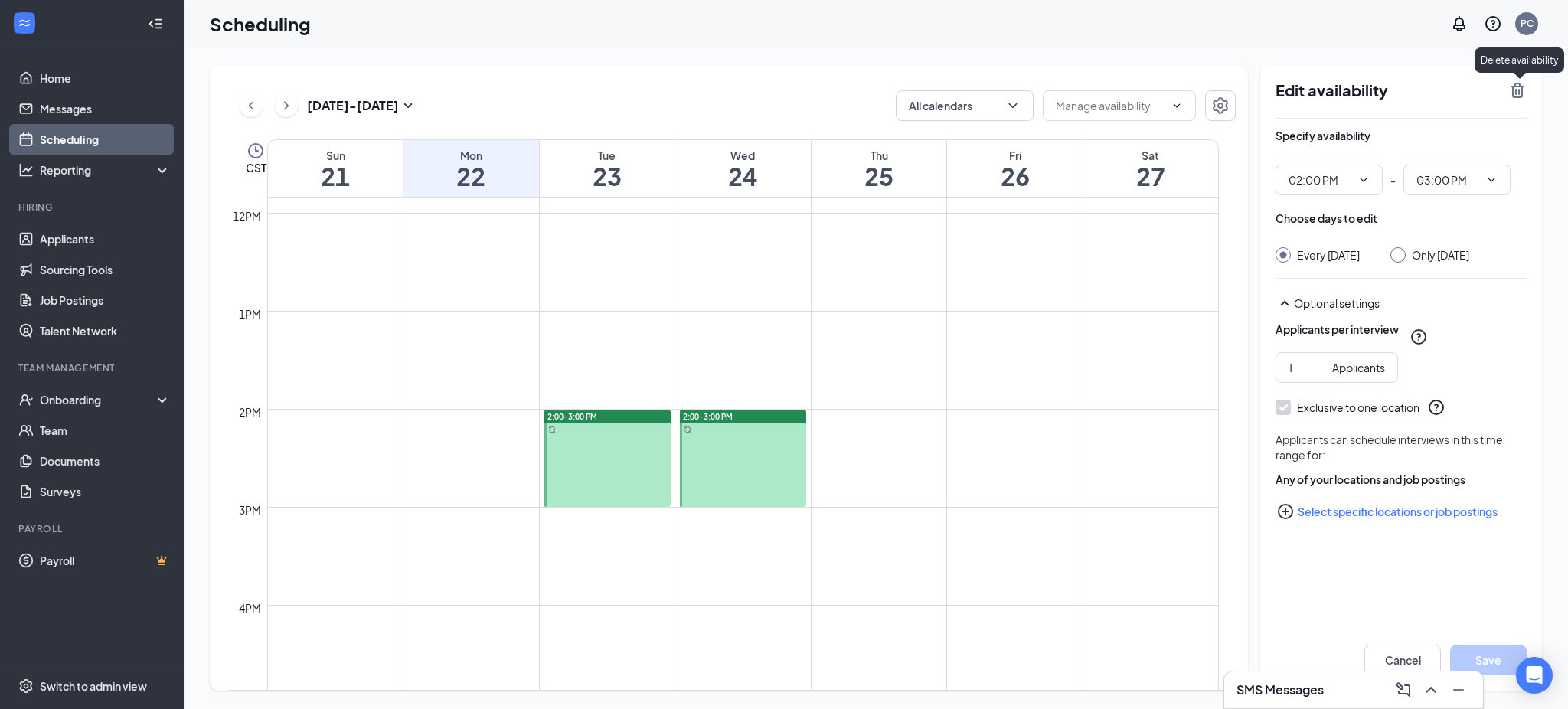
click at [1512, 92] on icon "TrashOutline" at bounding box center [1517, 90] width 13 height 15
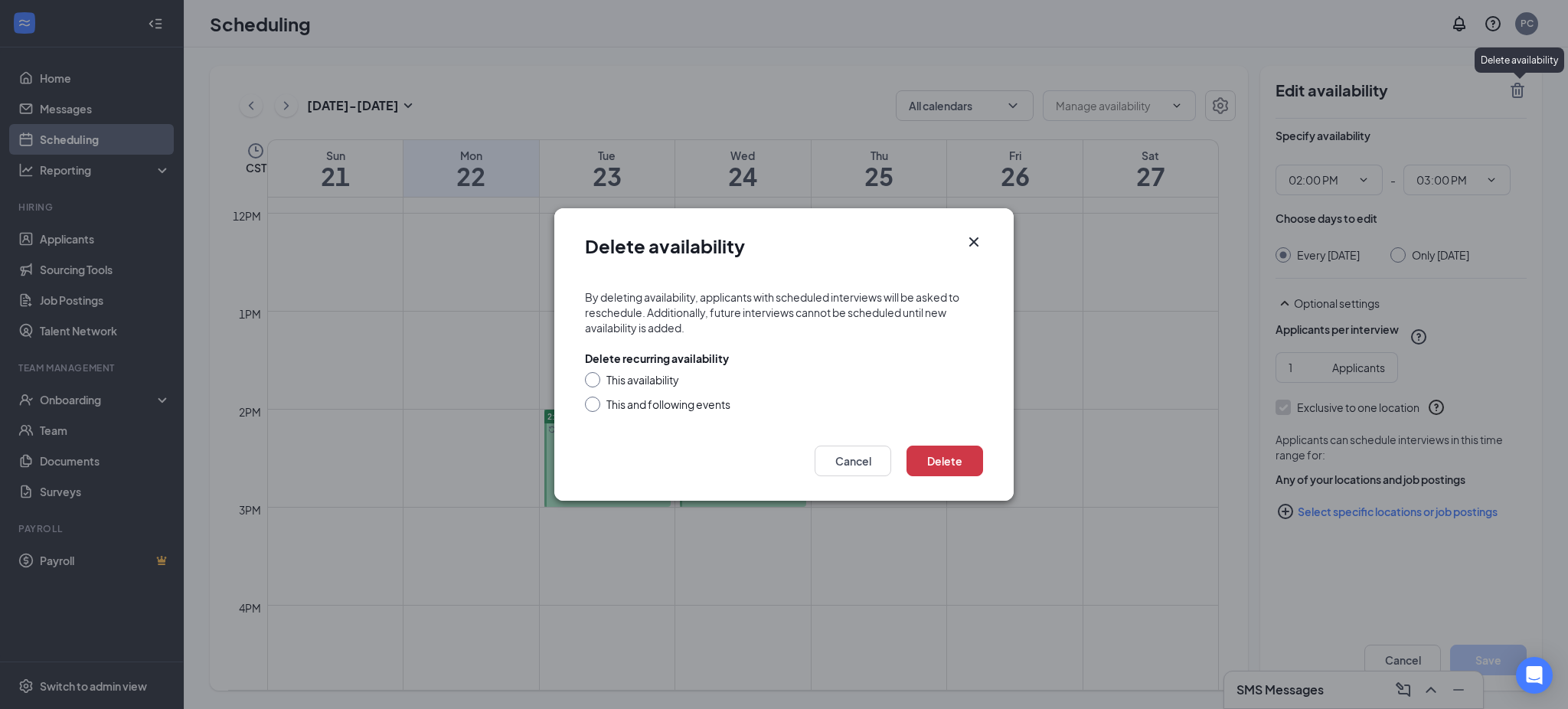
click at [590, 404] on input "This and following events" at bounding box center [590, 402] width 11 height 11
radio input "true"
click at [941, 449] on button "Delete" at bounding box center [944, 461] width 76 height 30
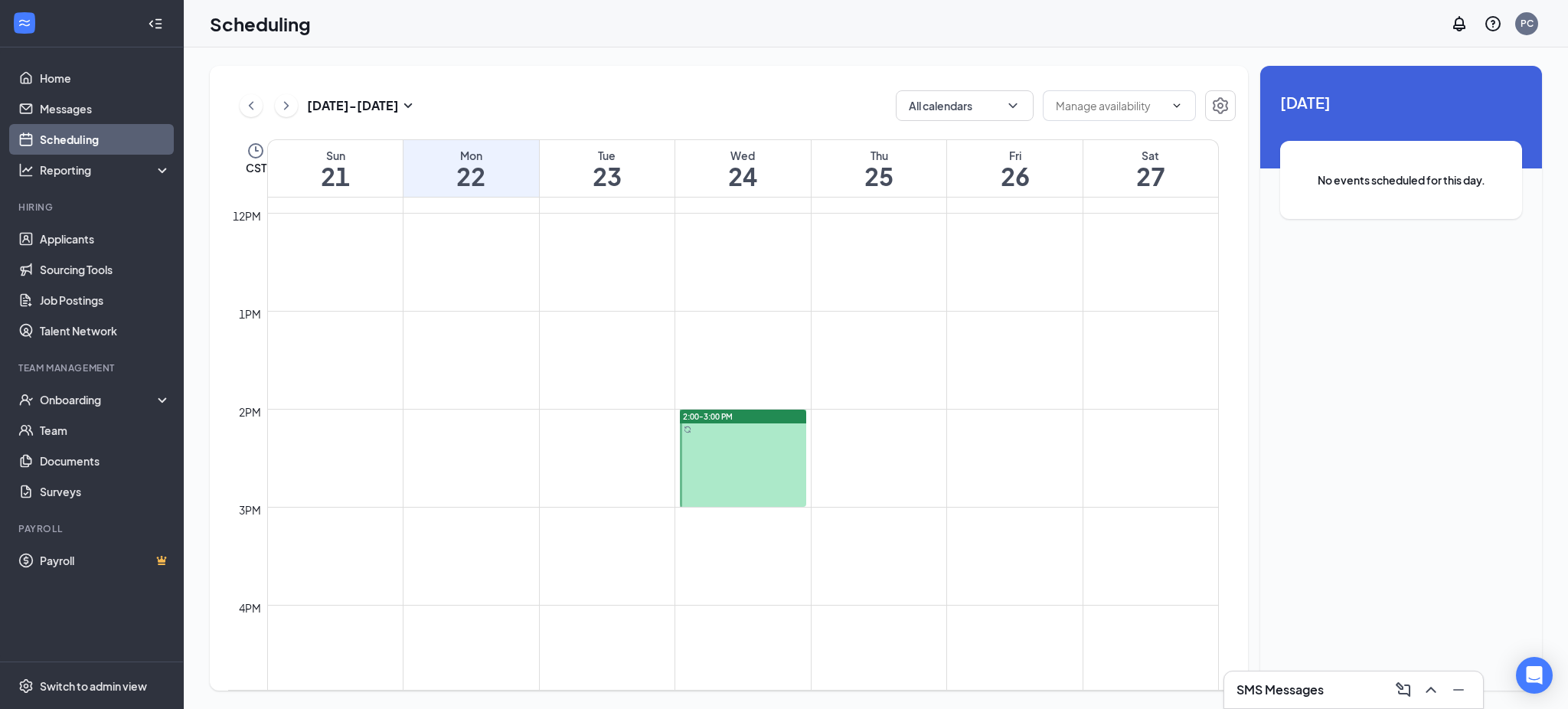
click at [776, 417] on div "2:00-3:00 PM" at bounding box center [742, 416] width 126 height 13
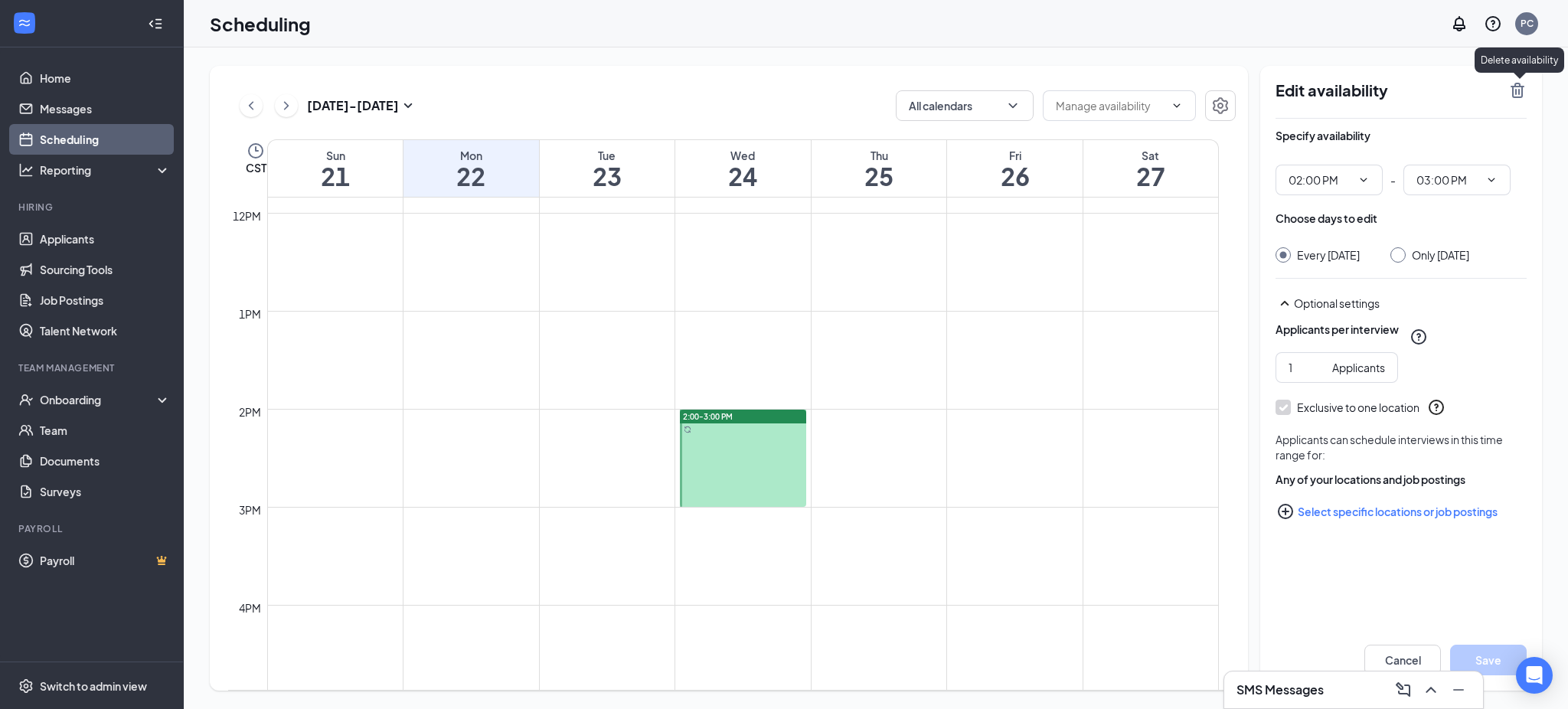
click at [1516, 91] on icon "TrashOutline" at bounding box center [1517, 90] width 13 height 15
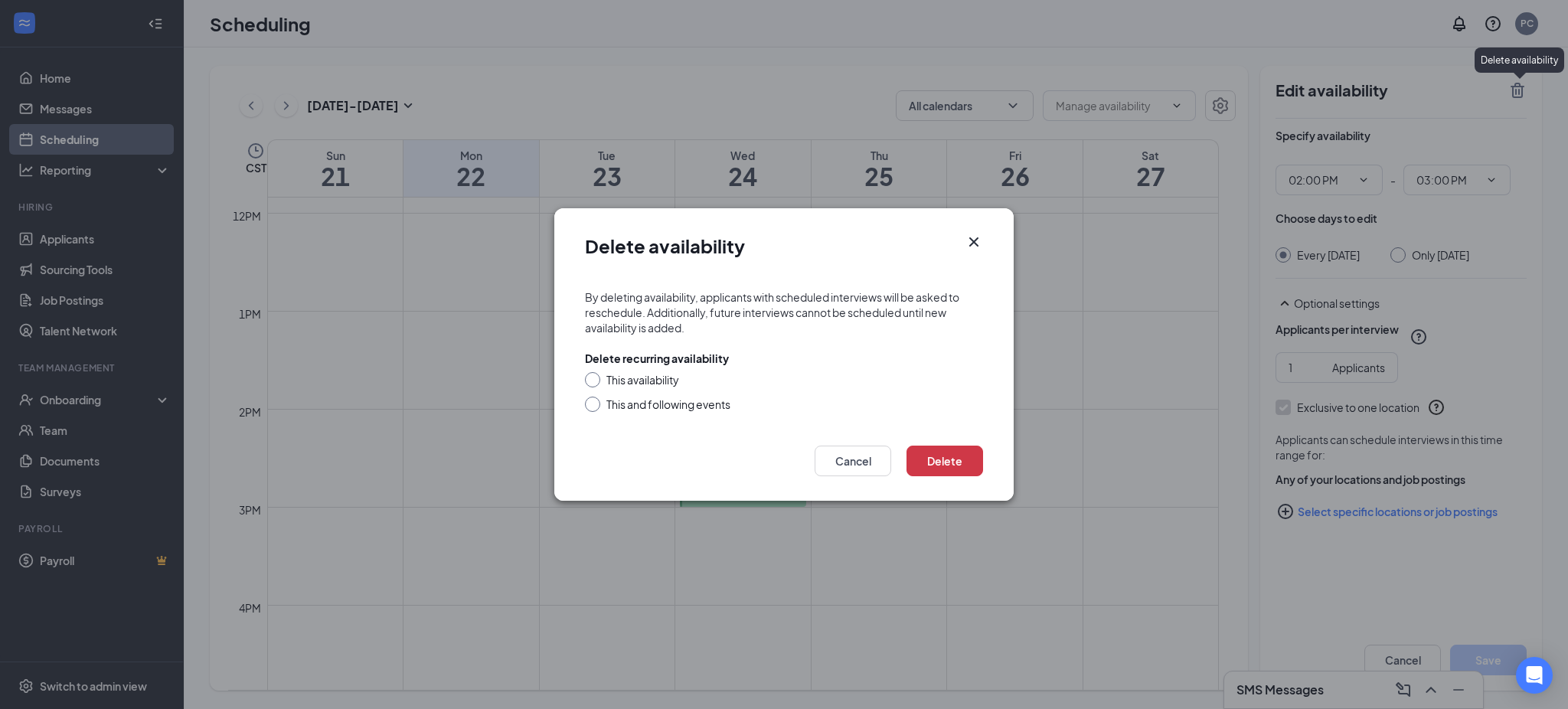
click at [594, 407] on div "This and following events" at bounding box center [784, 403] width 398 height 15
click at [589, 402] on input "This and following events" at bounding box center [590, 402] width 11 height 11
radio input "true"
click at [931, 449] on button "Delete" at bounding box center [944, 461] width 76 height 30
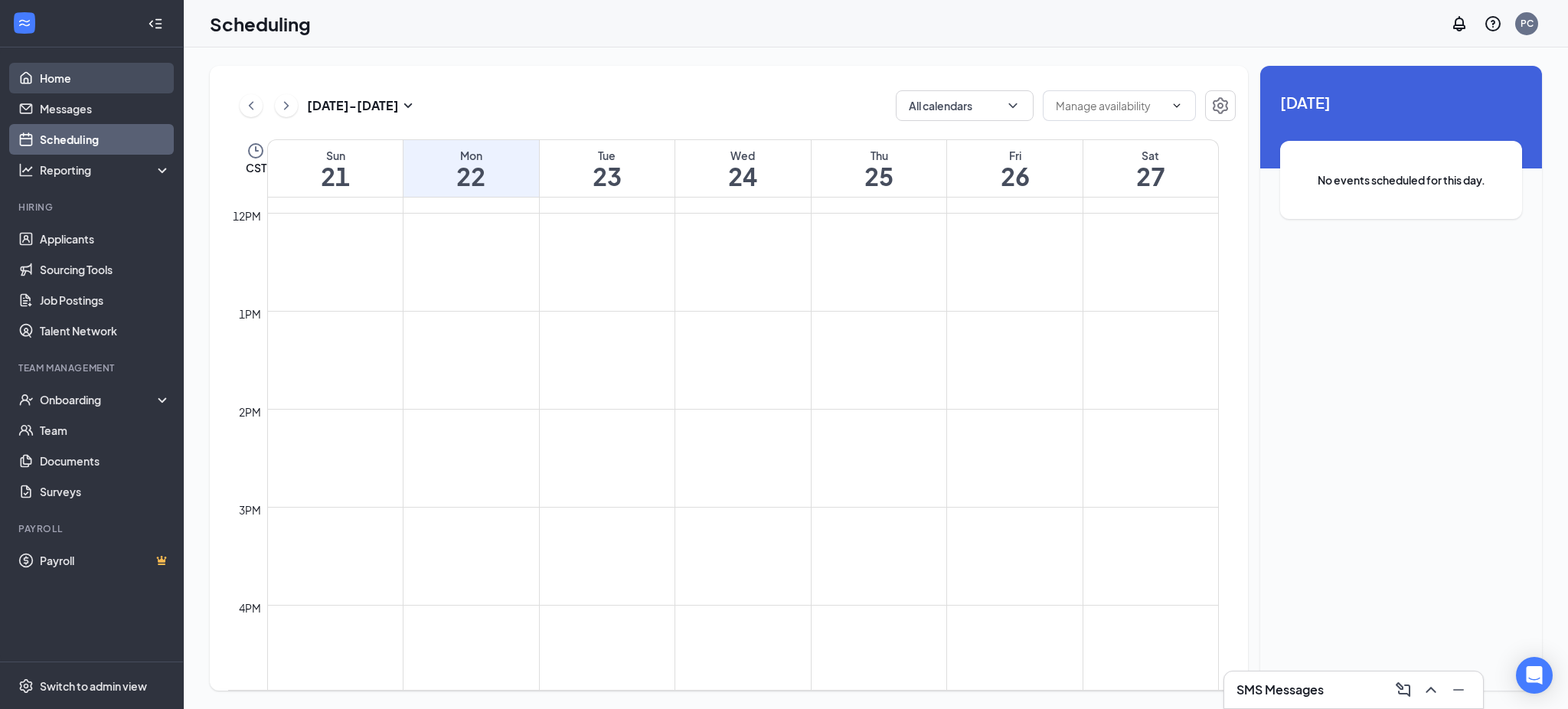
click at [68, 73] on link "Home" at bounding box center [105, 78] width 131 height 30
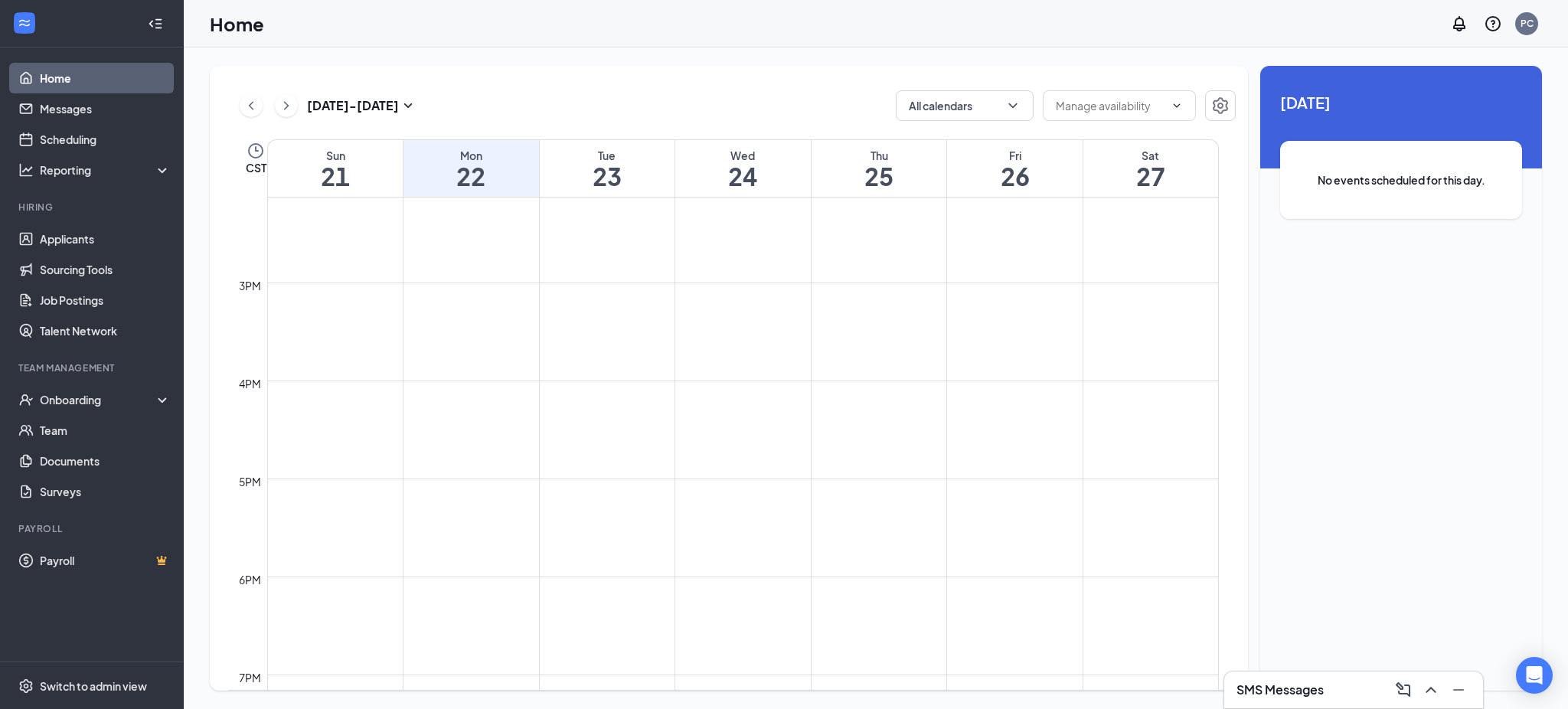
scroll to position [1348, 0]
